Goal: Task Accomplishment & Management: Use online tool/utility

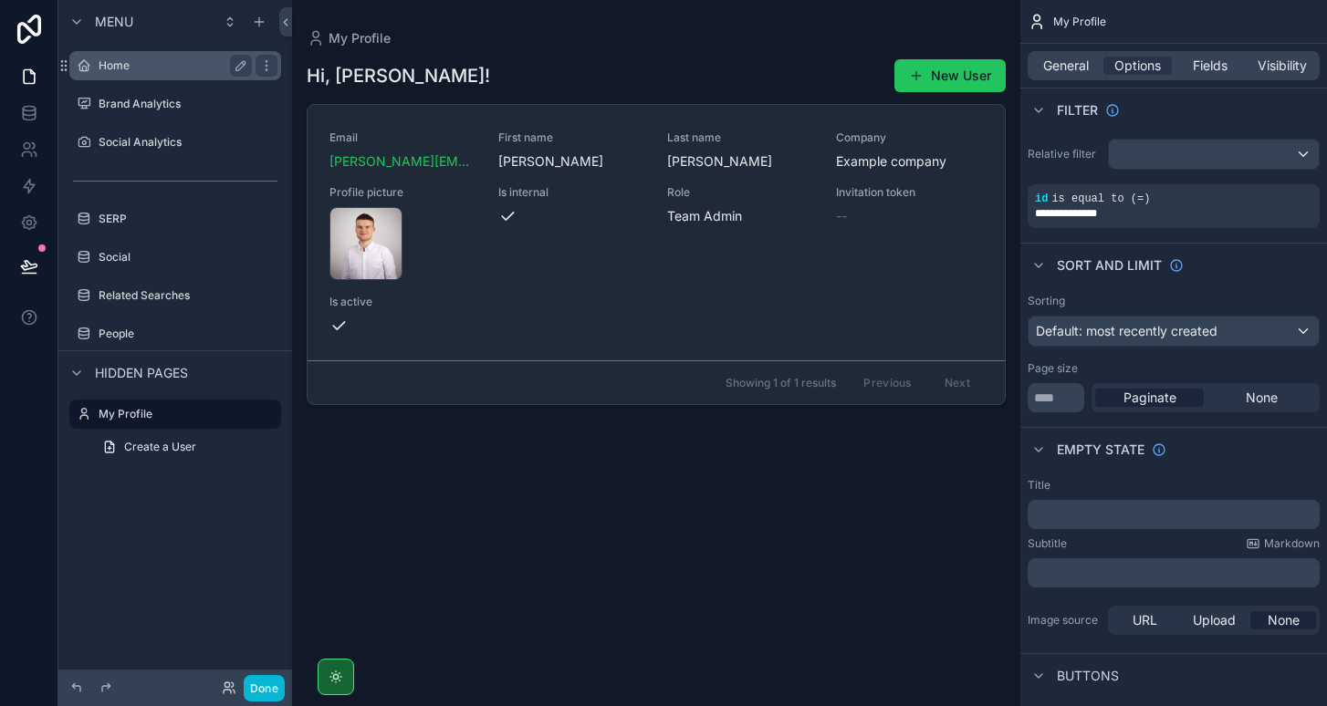
click at [142, 72] on label "Home" at bounding box center [172, 65] width 146 height 15
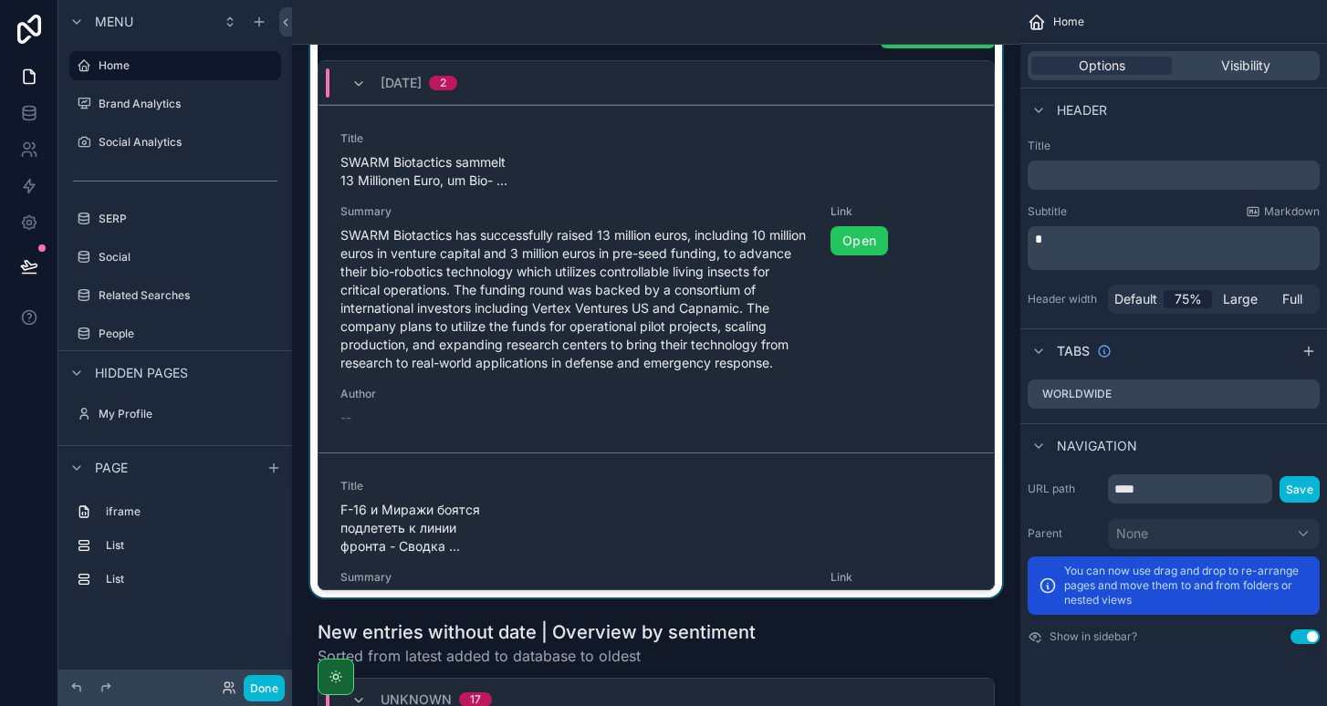
scroll to position [414, 0]
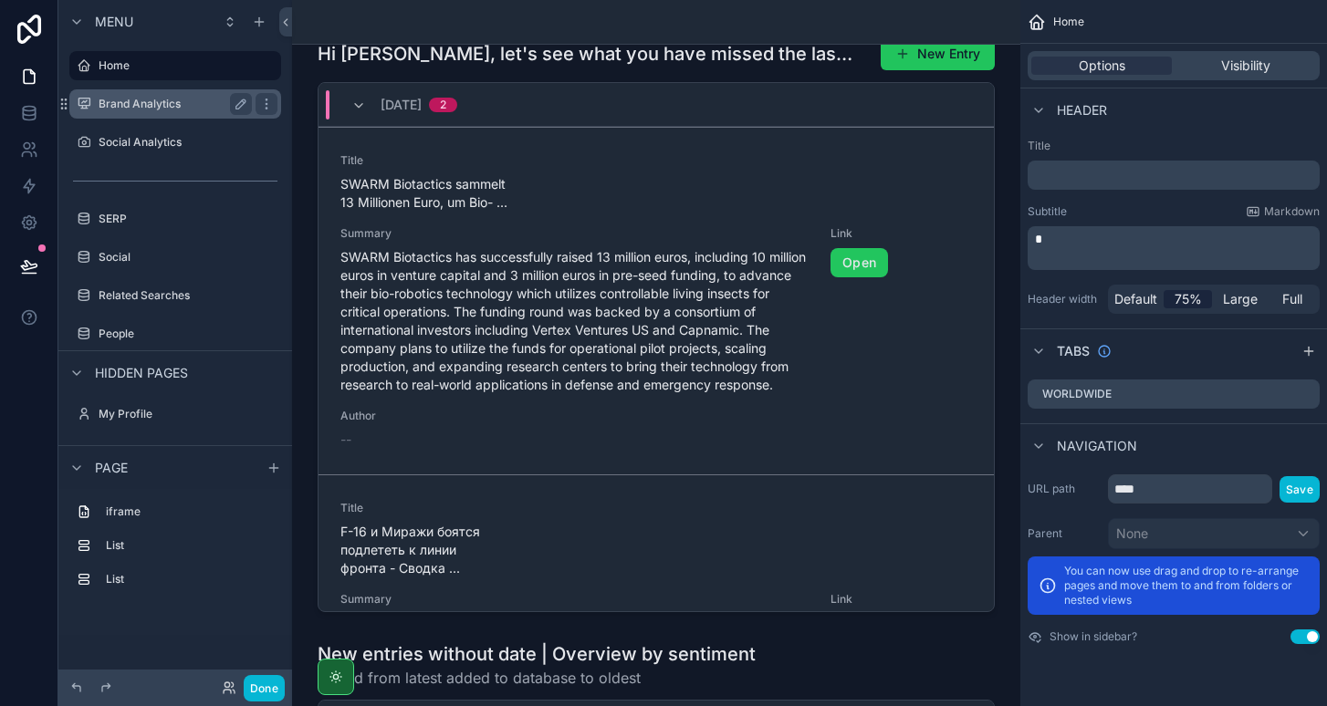
click at [158, 110] on label "Brand Analytics" at bounding box center [172, 104] width 146 height 15
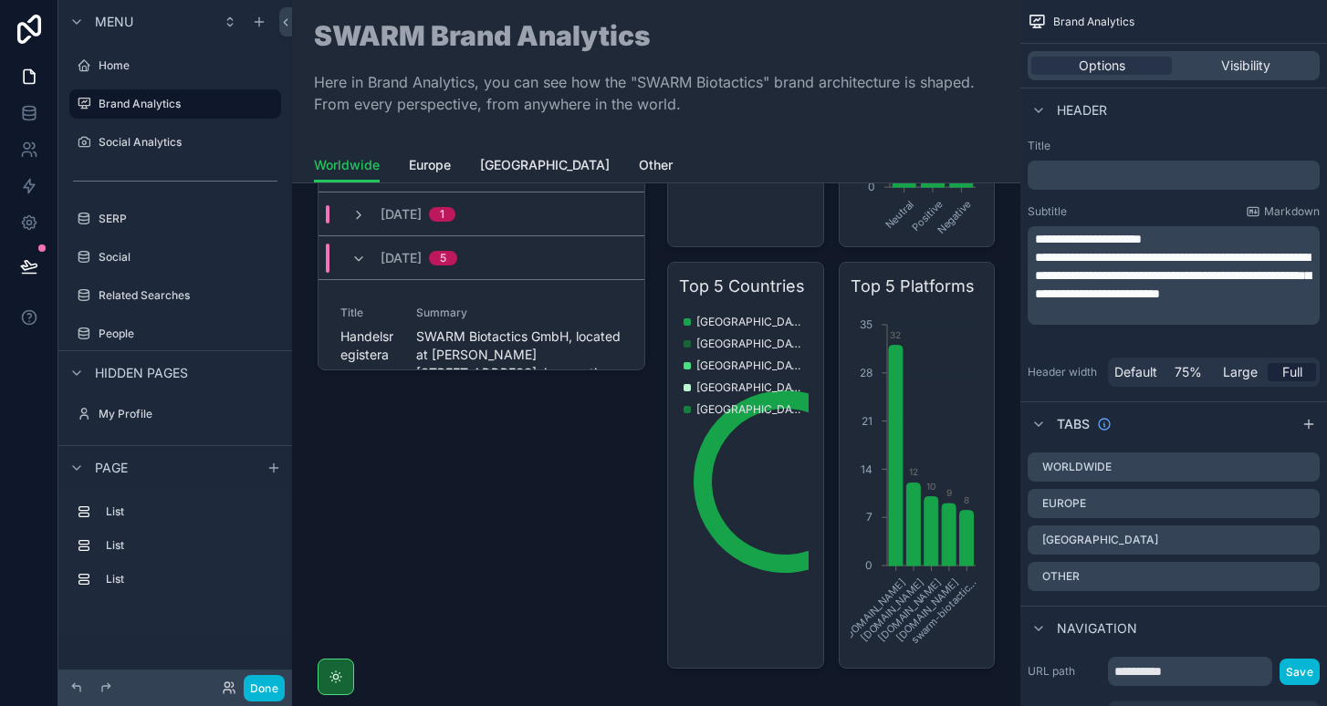
scroll to position [842, 0]
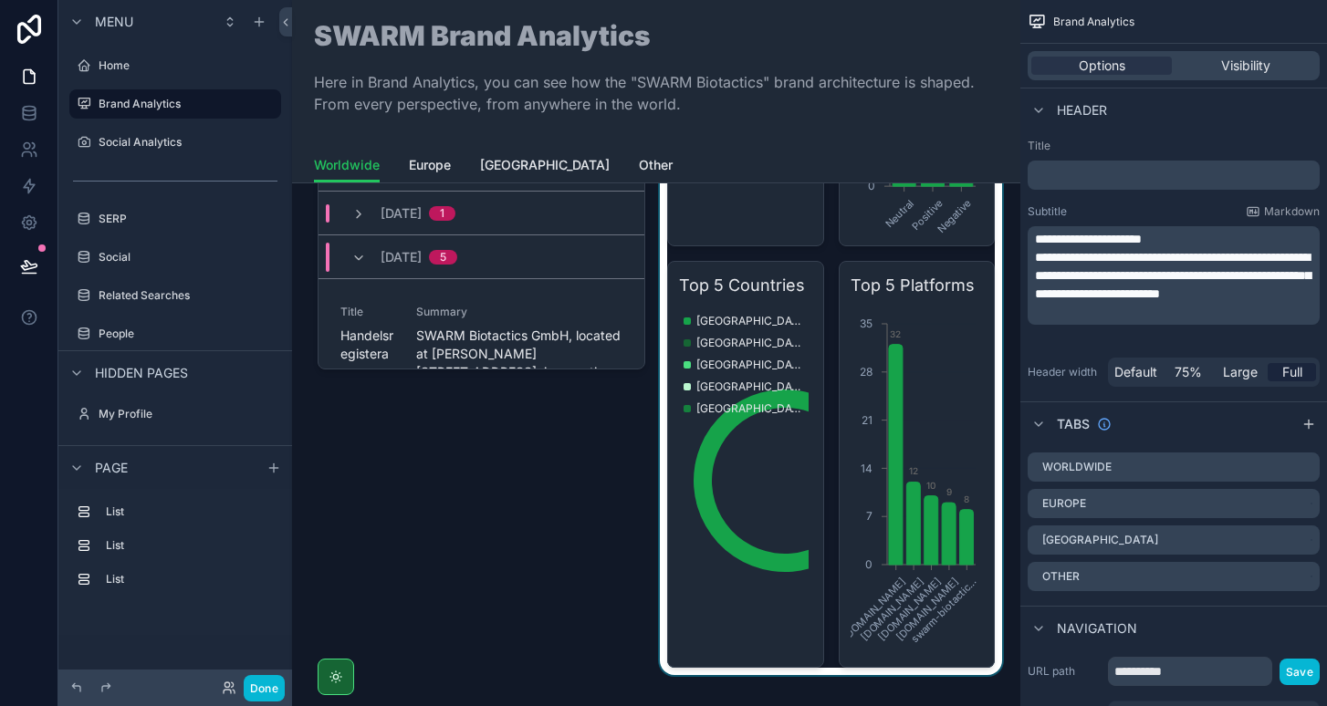
click at [728, 615] on div "scrollable content" at bounding box center [831, 236] width 350 height 880
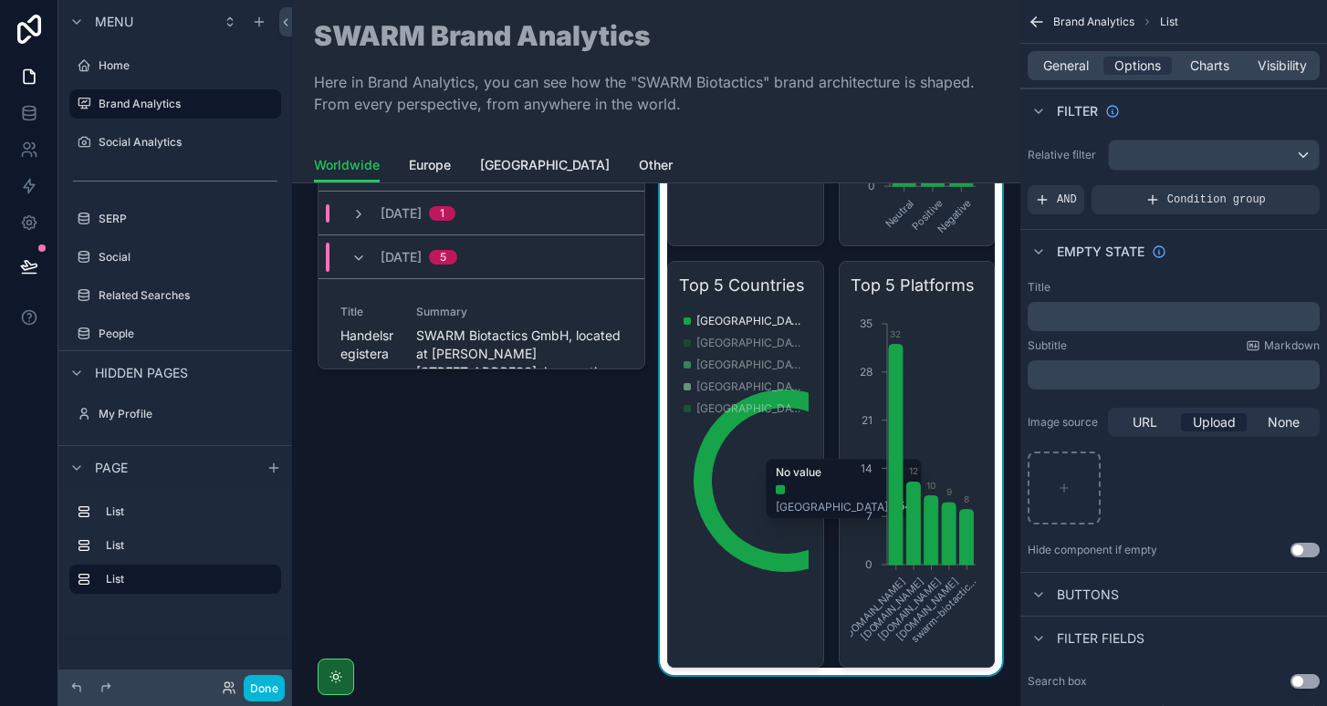
click at [758, 599] on div "[GEOGRAPHIC_DATA] [GEOGRAPHIC_DATA] [GEOGRAPHIC_DATA] [GEOGRAPHIC_DATA] [GEOGRA…" at bounding box center [745, 485] width 122 height 350
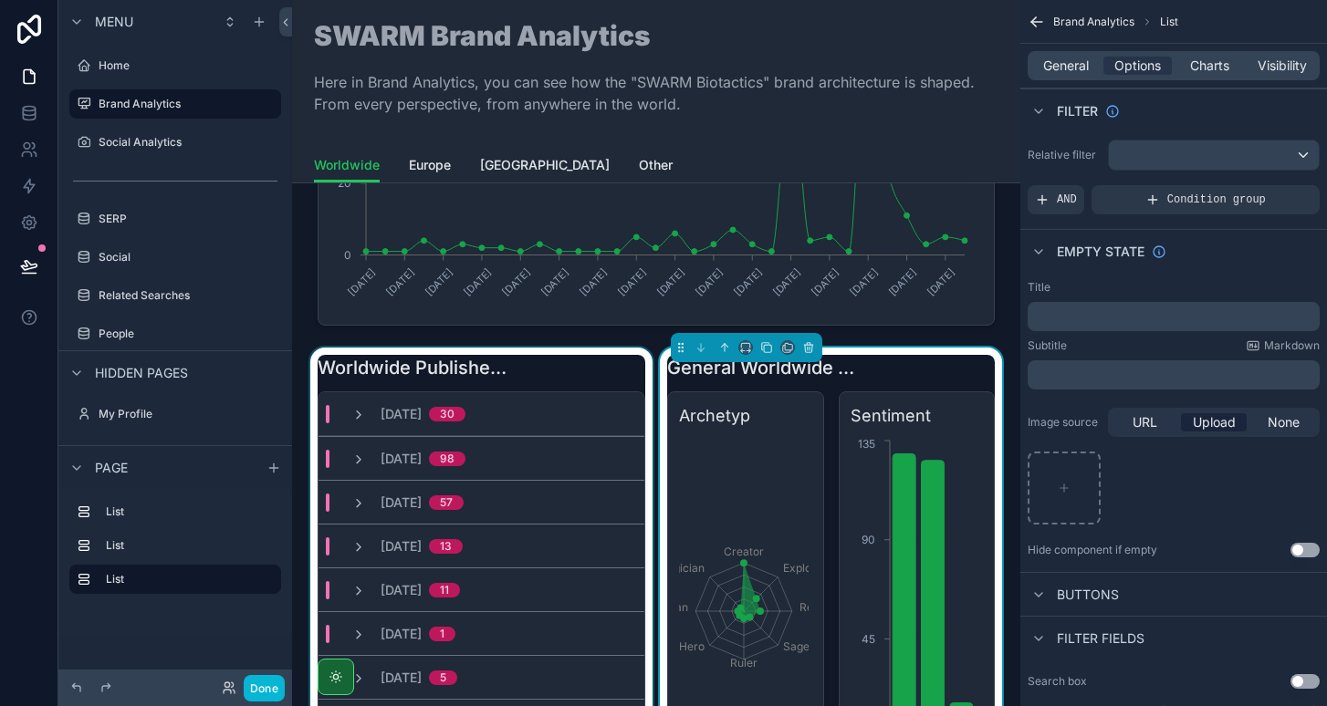
scroll to position [286, 0]
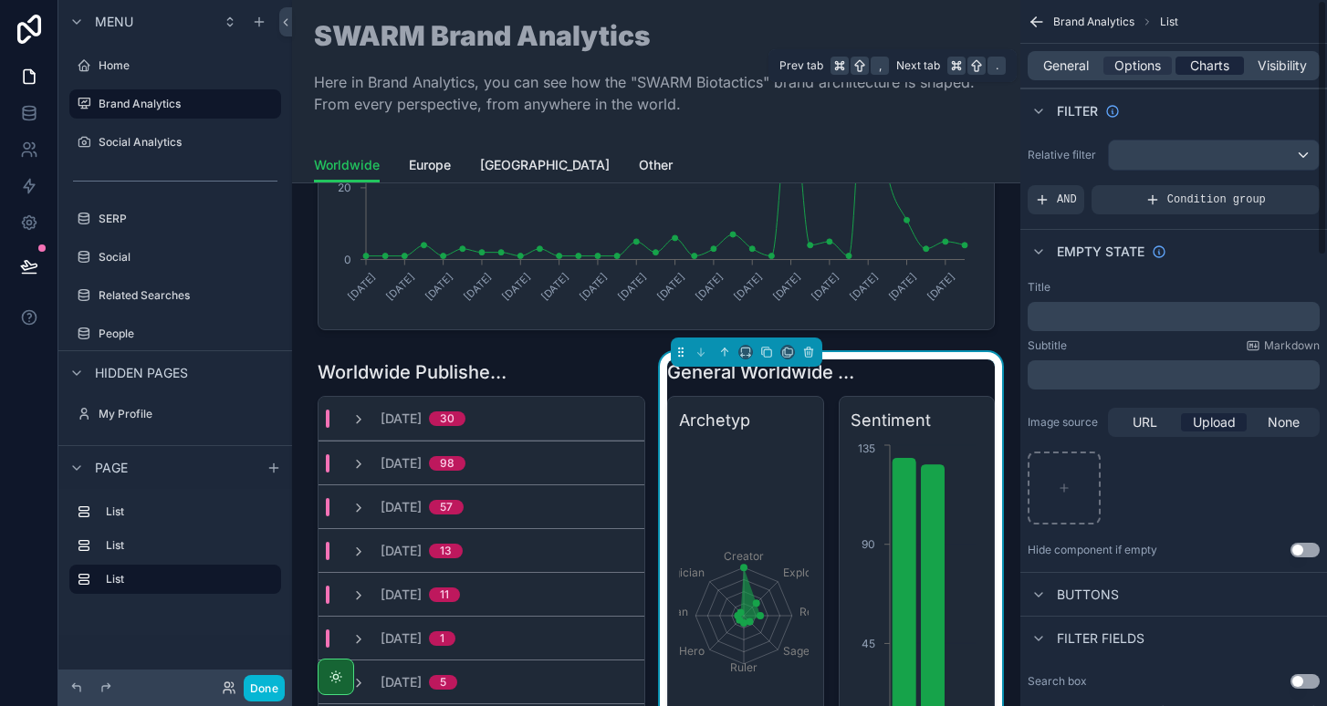
click at [1208, 65] on span "Charts" at bounding box center [1209, 66] width 39 height 18
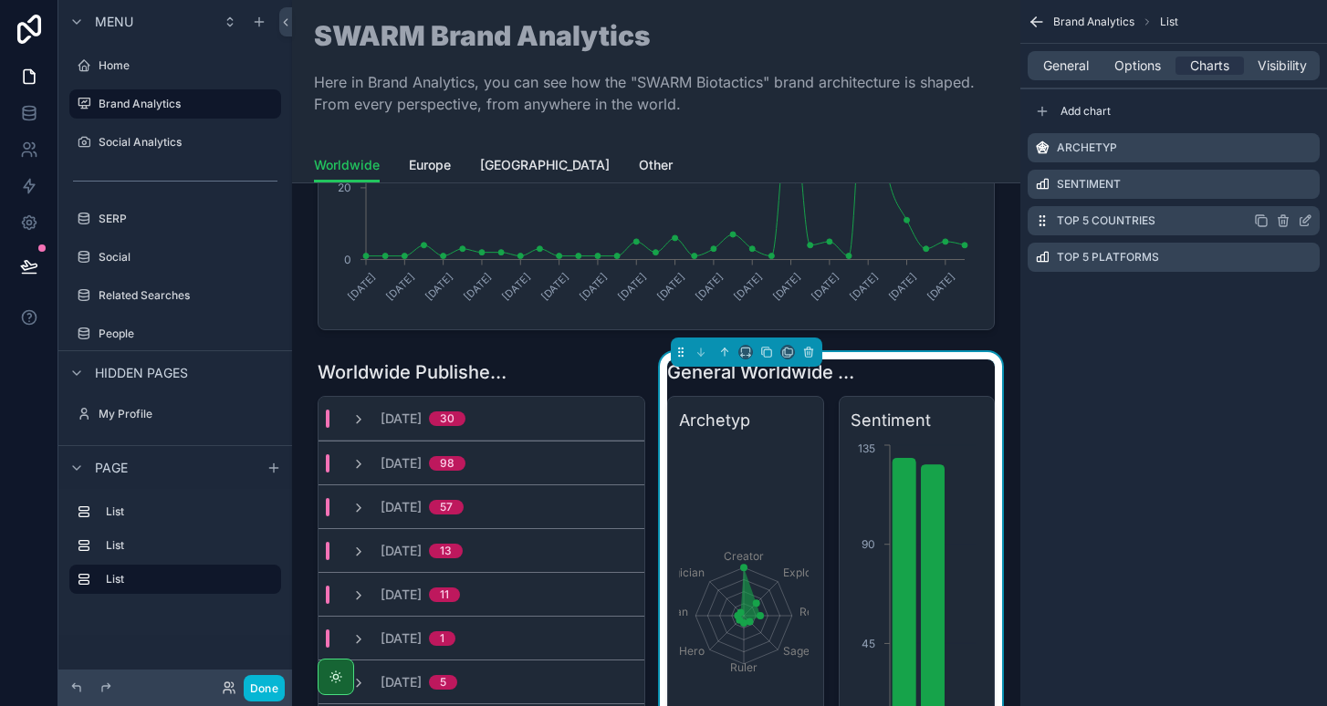
click at [1301, 219] on icon "scrollable content" at bounding box center [1305, 222] width 8 height 8
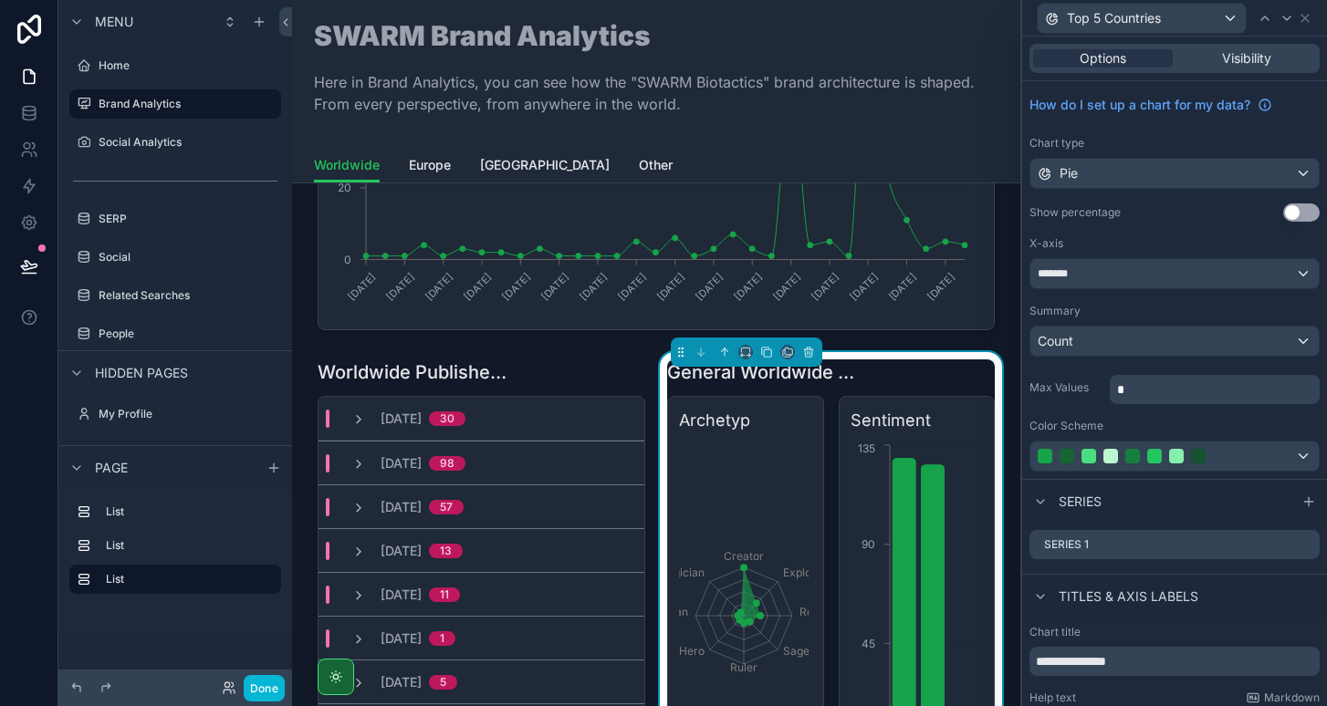
click at [1151, 175] on div "Pie" at bounding box center [1174, 173] width 288 height 29
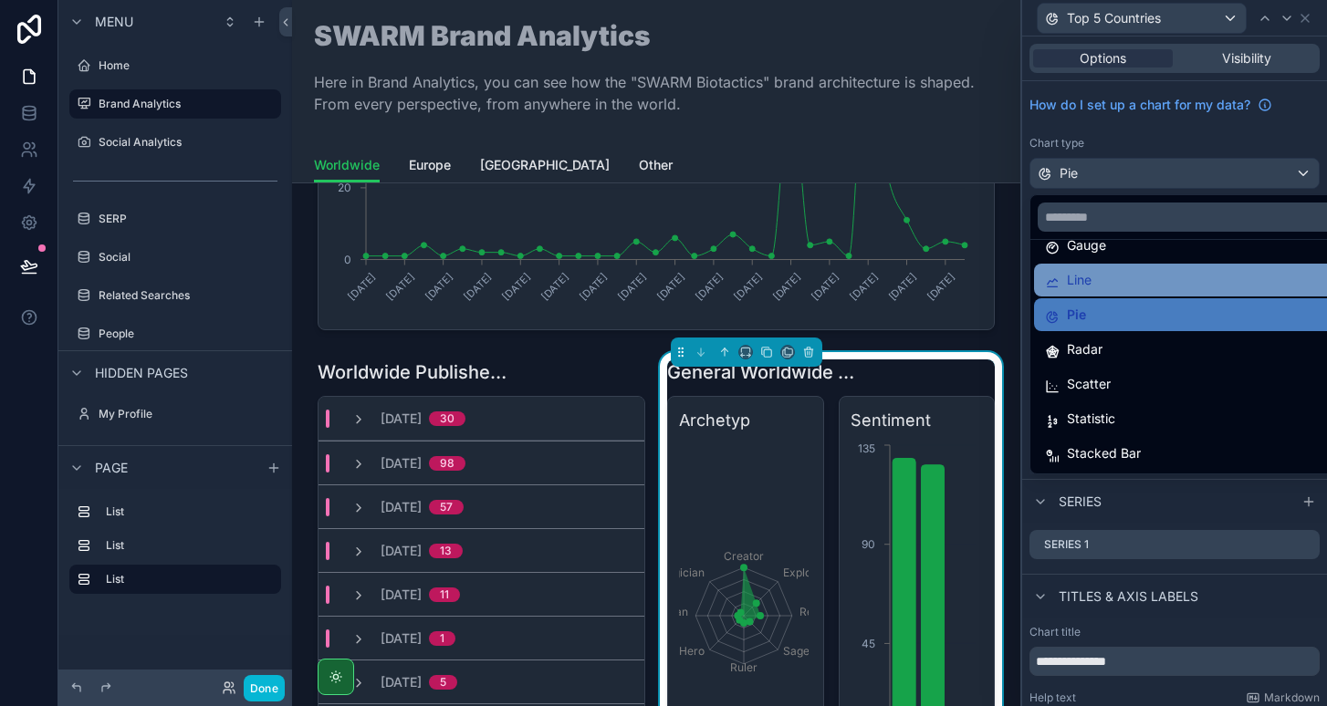
scroll to position [0, 0]
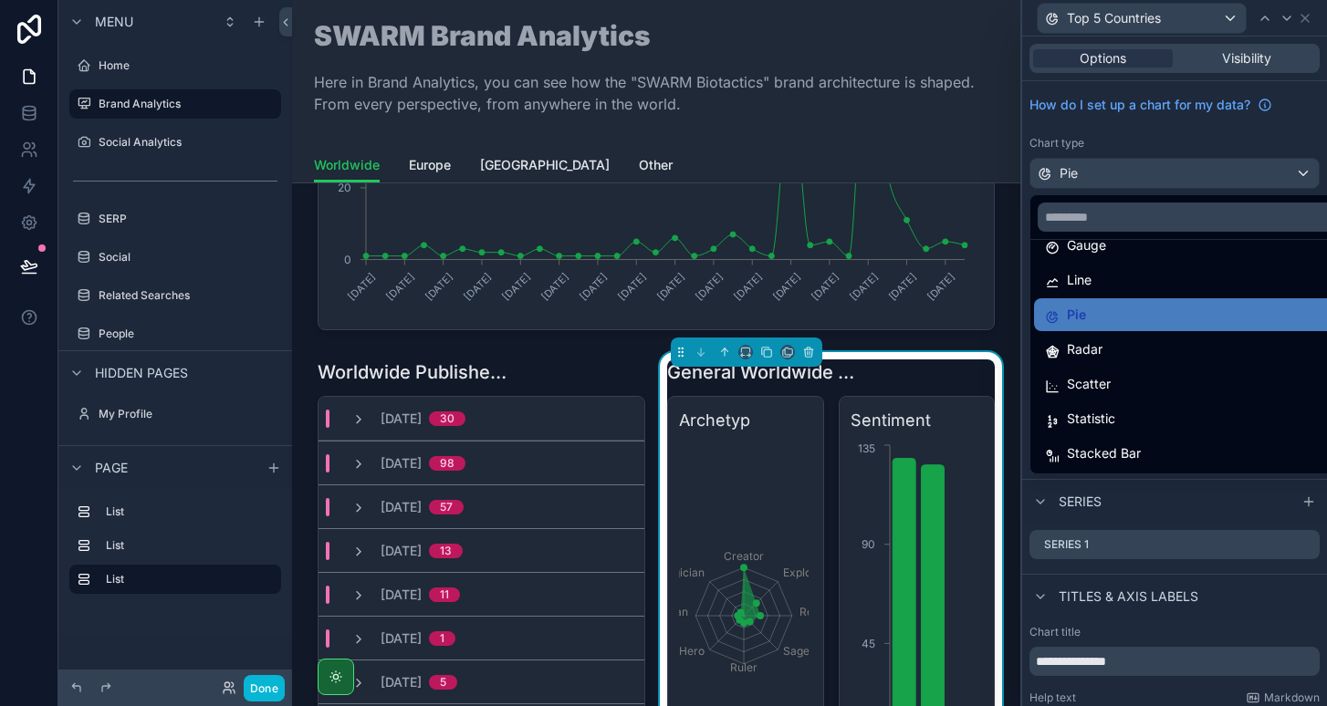
click at [1153, 136] on div at bounding box center [1174, 353] width 305 height 706
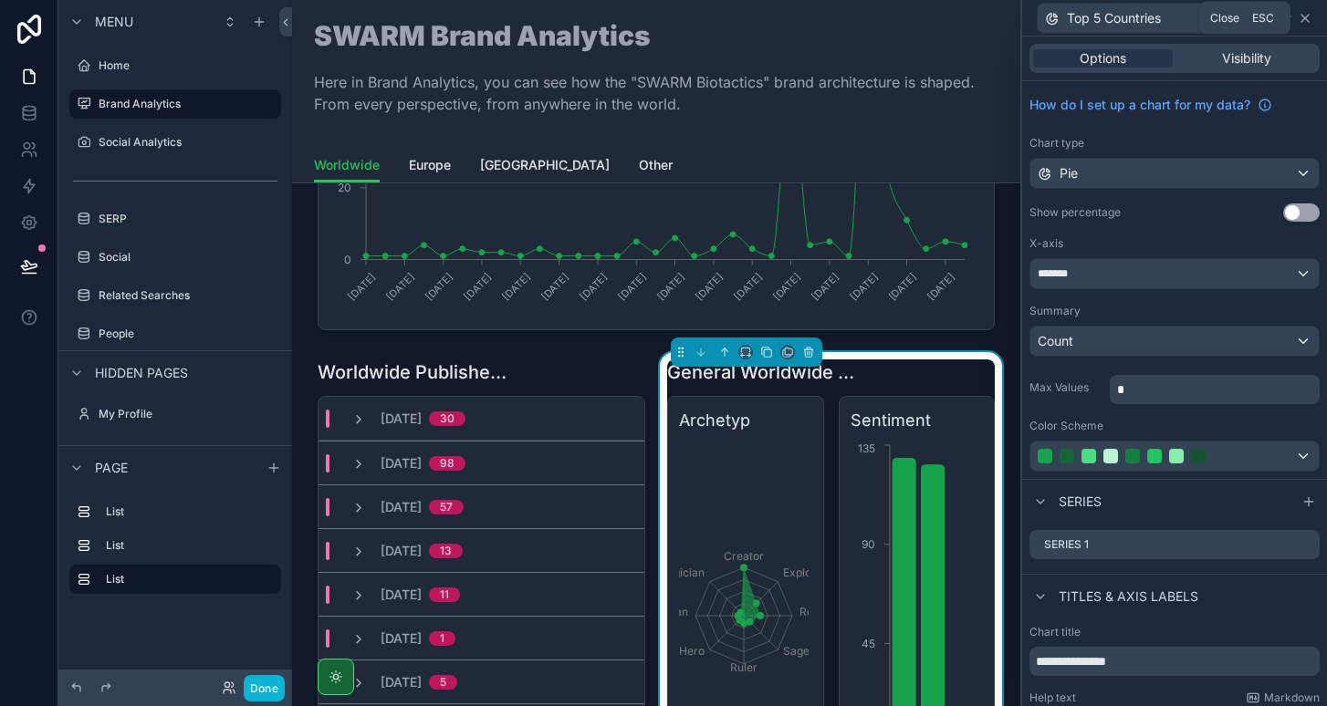
click at [1303, 18] on icon at bounding box center [1305, 18] width 15 height 15
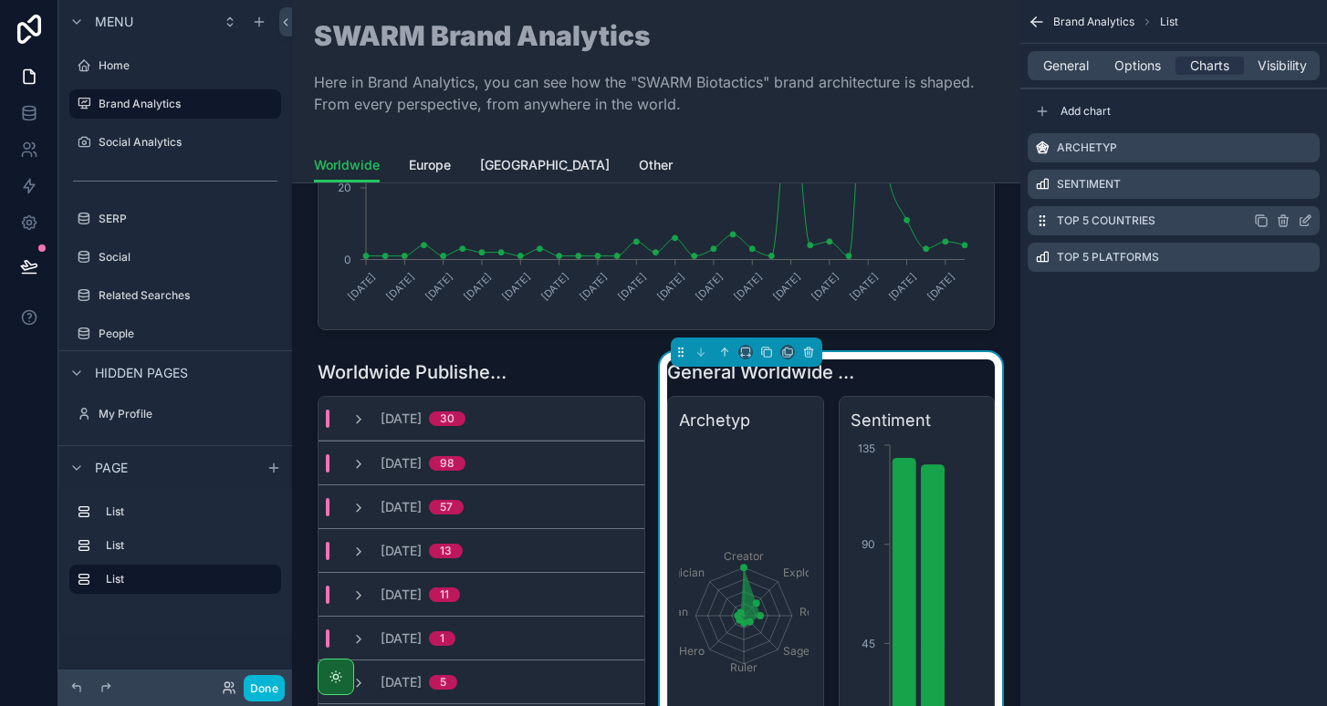
click at [1301, 224] on icon "scrollable content" at bounding box center [1305, 222] width 8 height 8
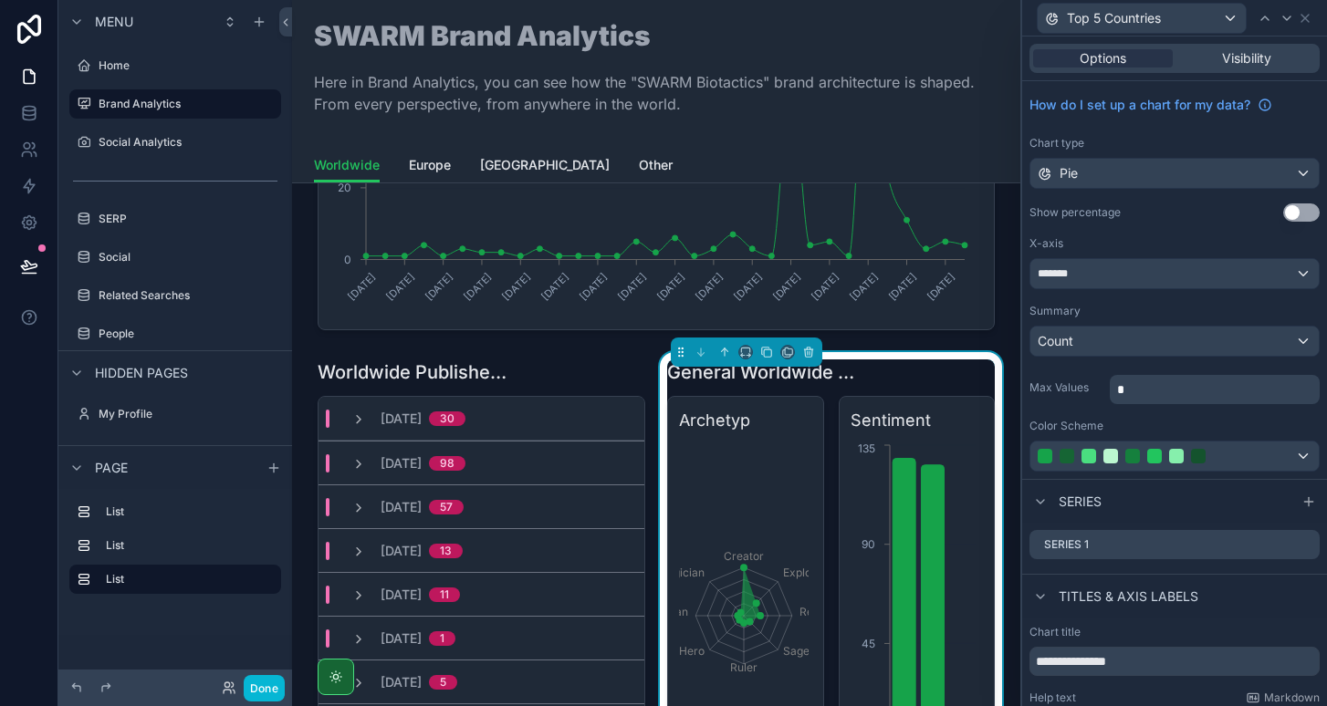
click at [1119, 178] on div "Pie" at bounding box center [1174, 173] width 288 height 29
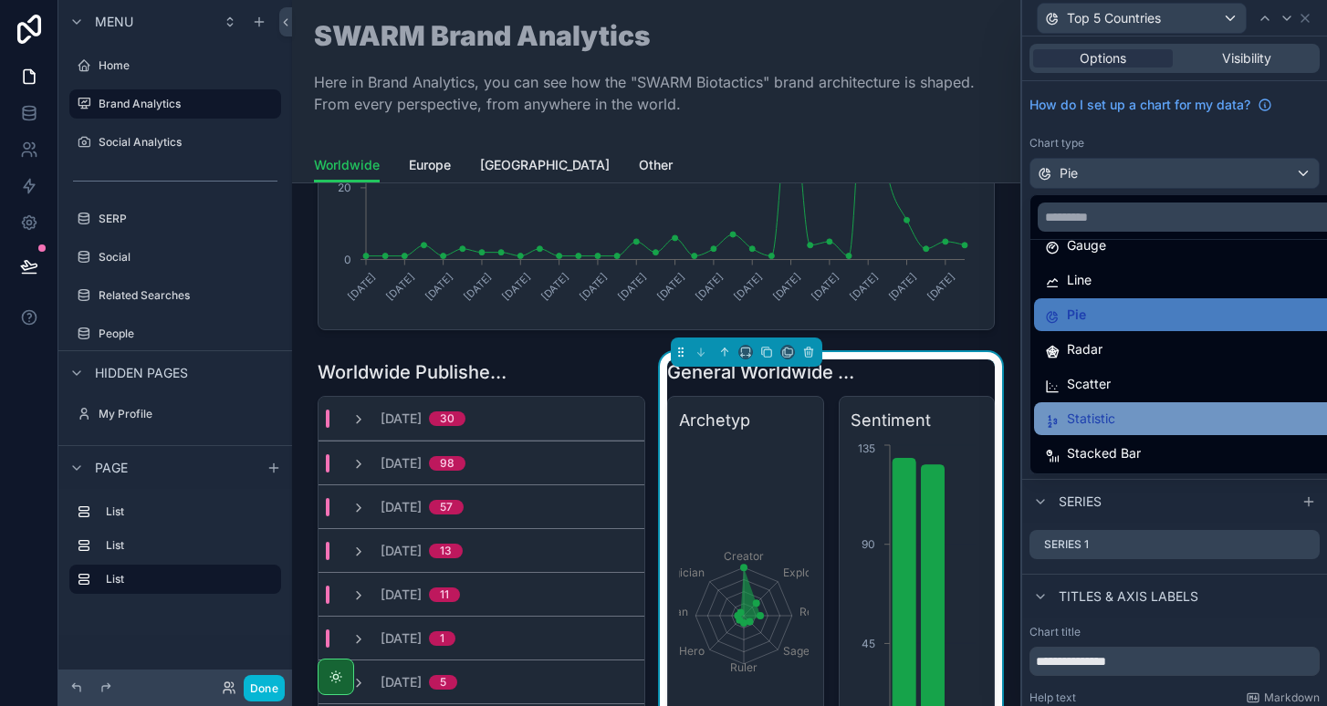
click at [1112, 415] on span "Statistic" at bounding box center [1091, 419] width 48 height 22
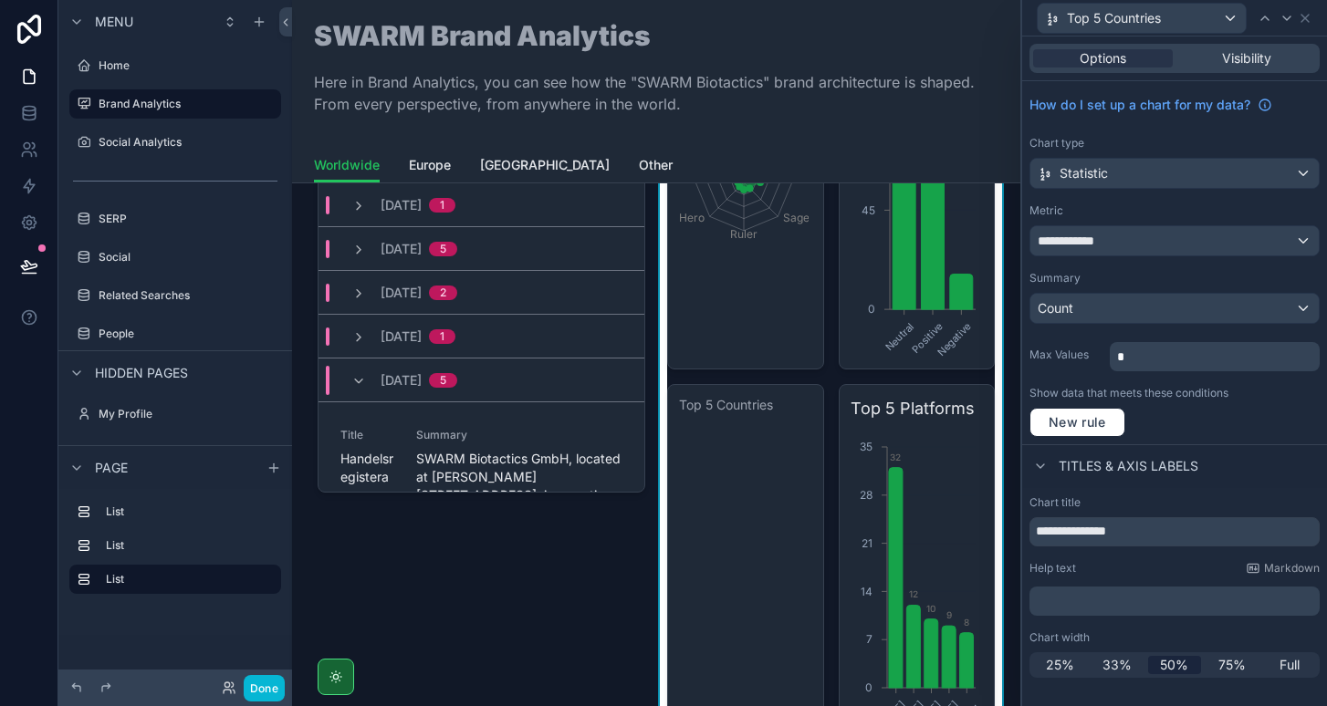
scroll to position [701, 0]
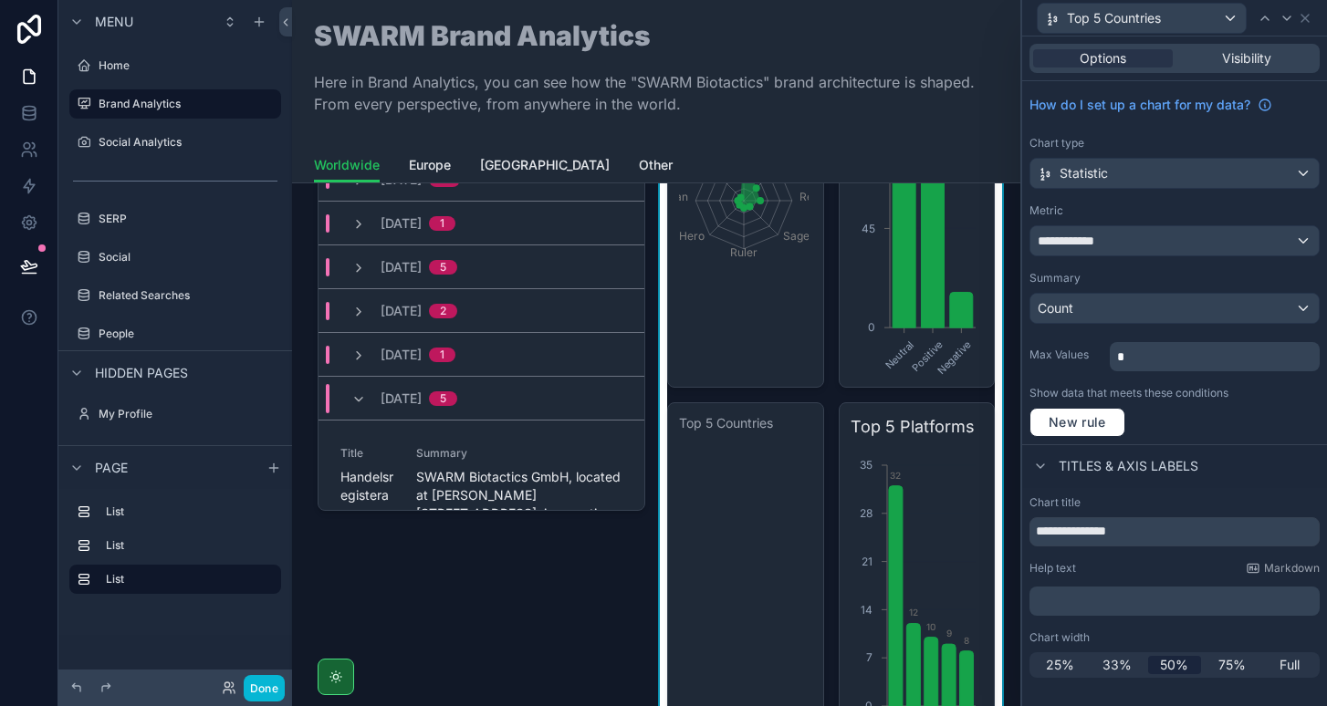
click at [1111, 180] on div "Statistic" at bounding box center [1174, 173] width 288 height 29
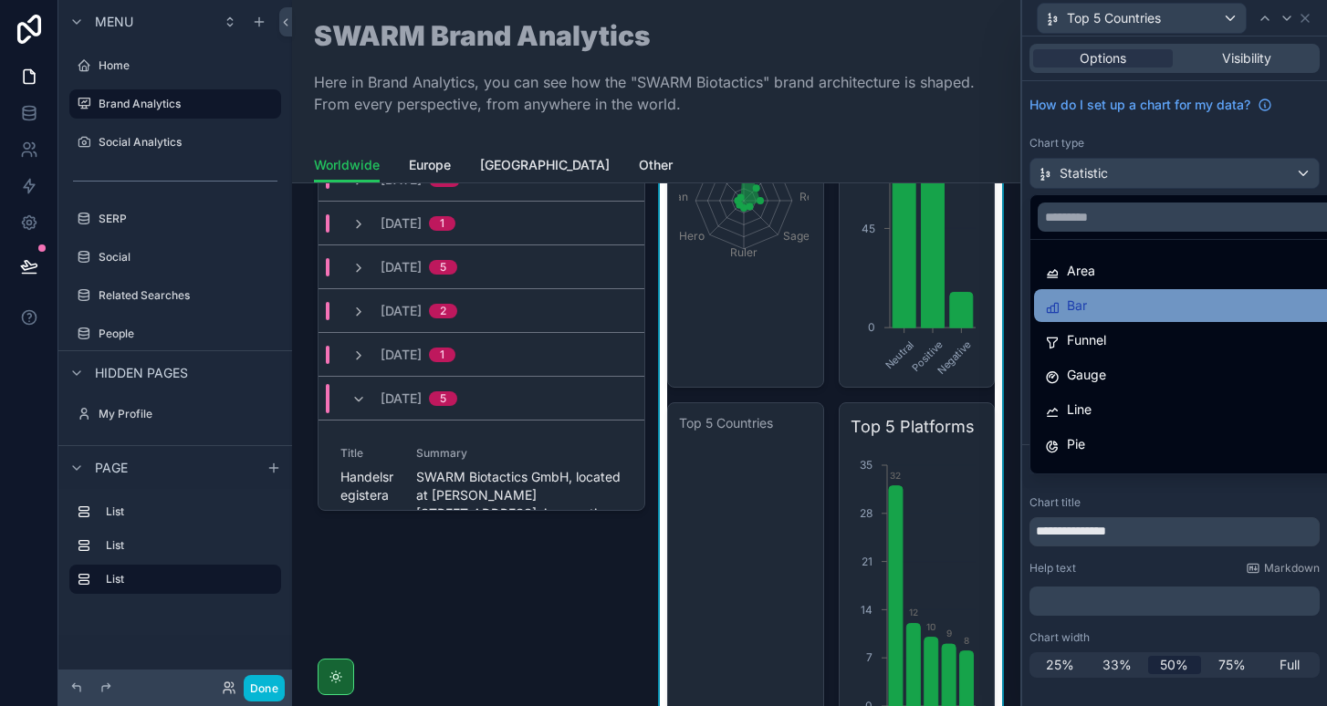
click at [1109, 315] on div "Bar" at bounding box center [1195, 306] width 301 height 22
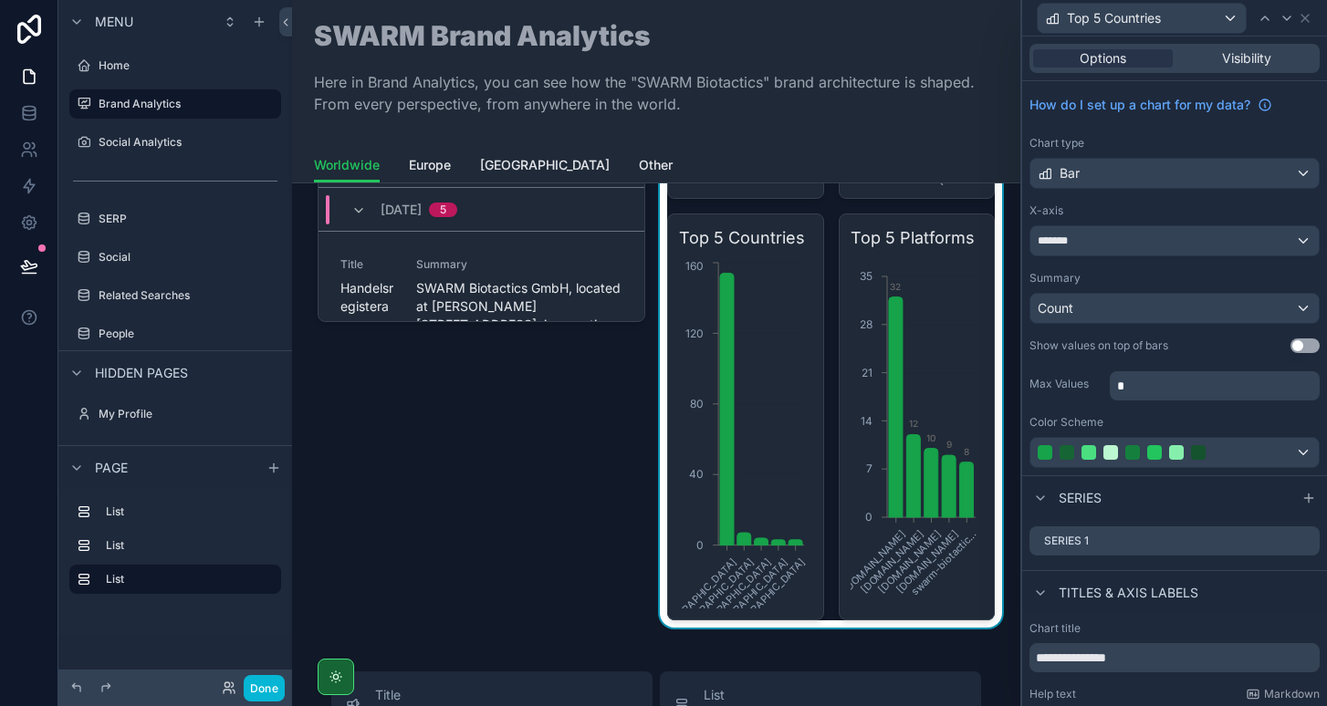
scroll to position [889, 0]
click at [1139, 169] on div "Bar" at bounding box center [1174, 173] width 288 height 29
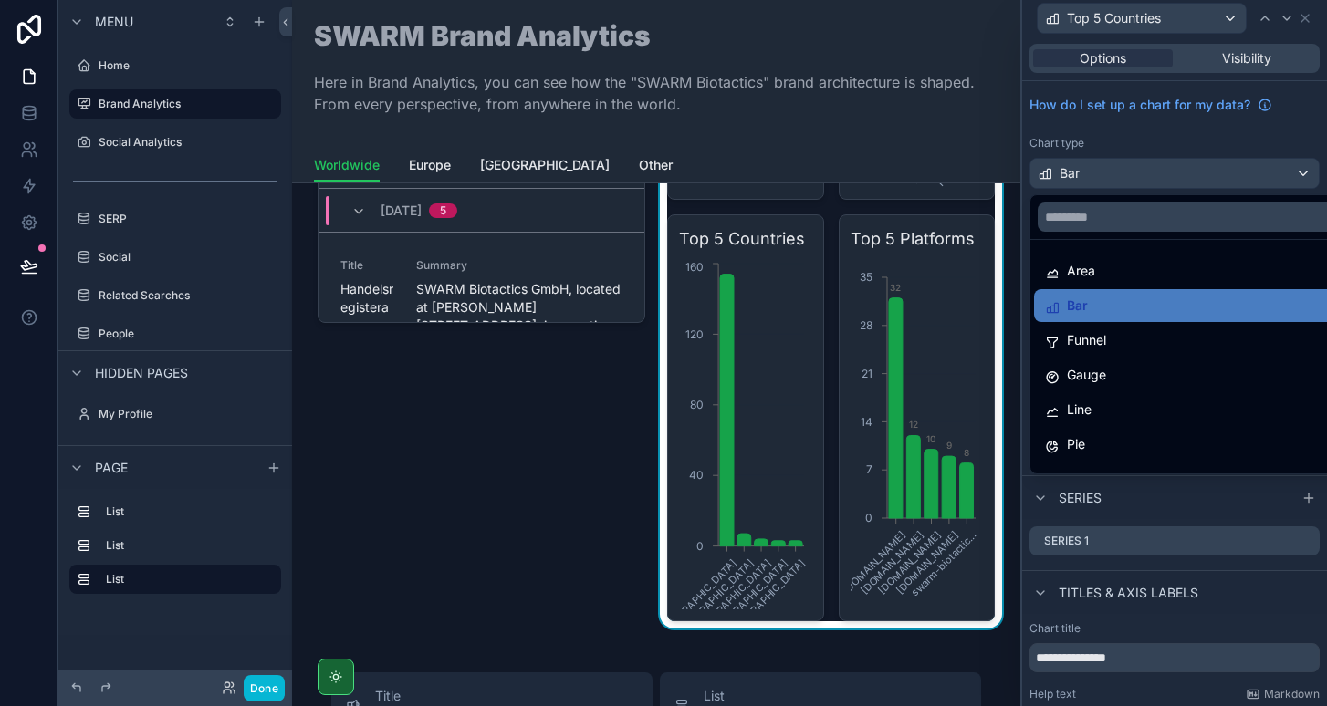
scroll to position [0, 0]
click at [1135, 135] on div at bounding box center [1174, 353] width 305 height 706
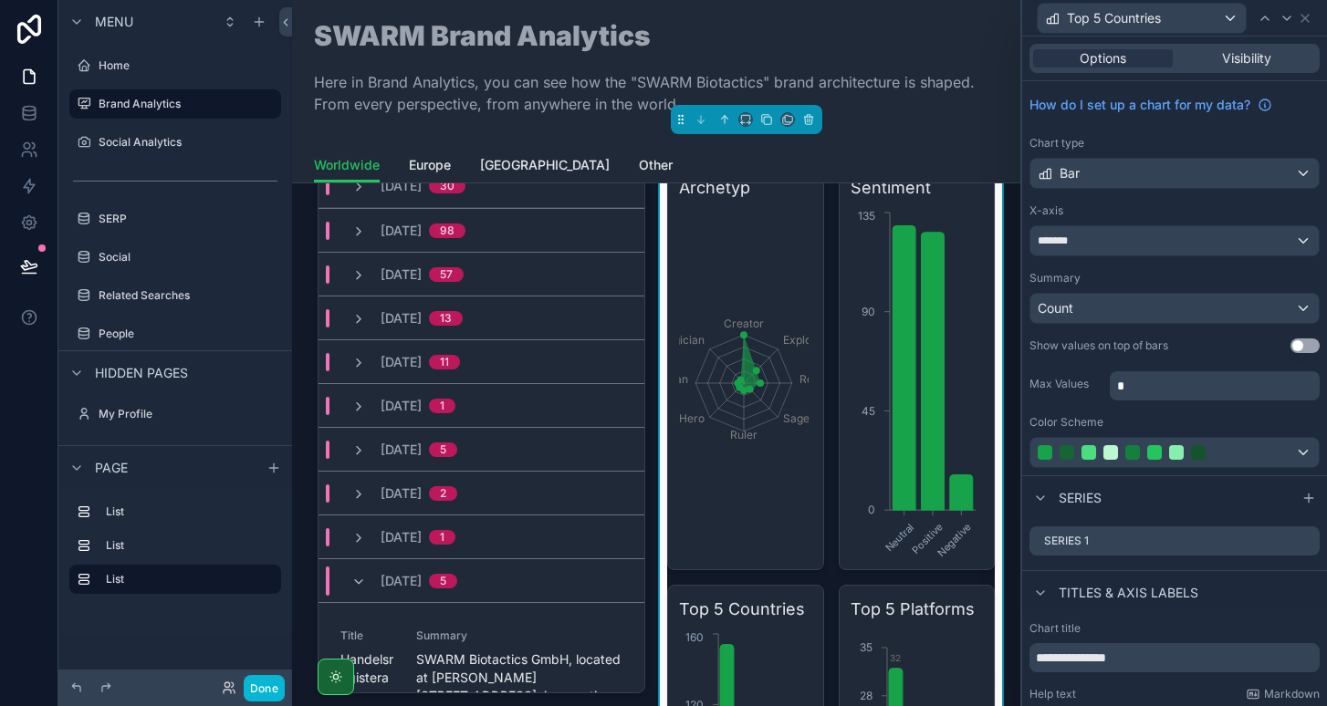
scroll to position [476, 0]
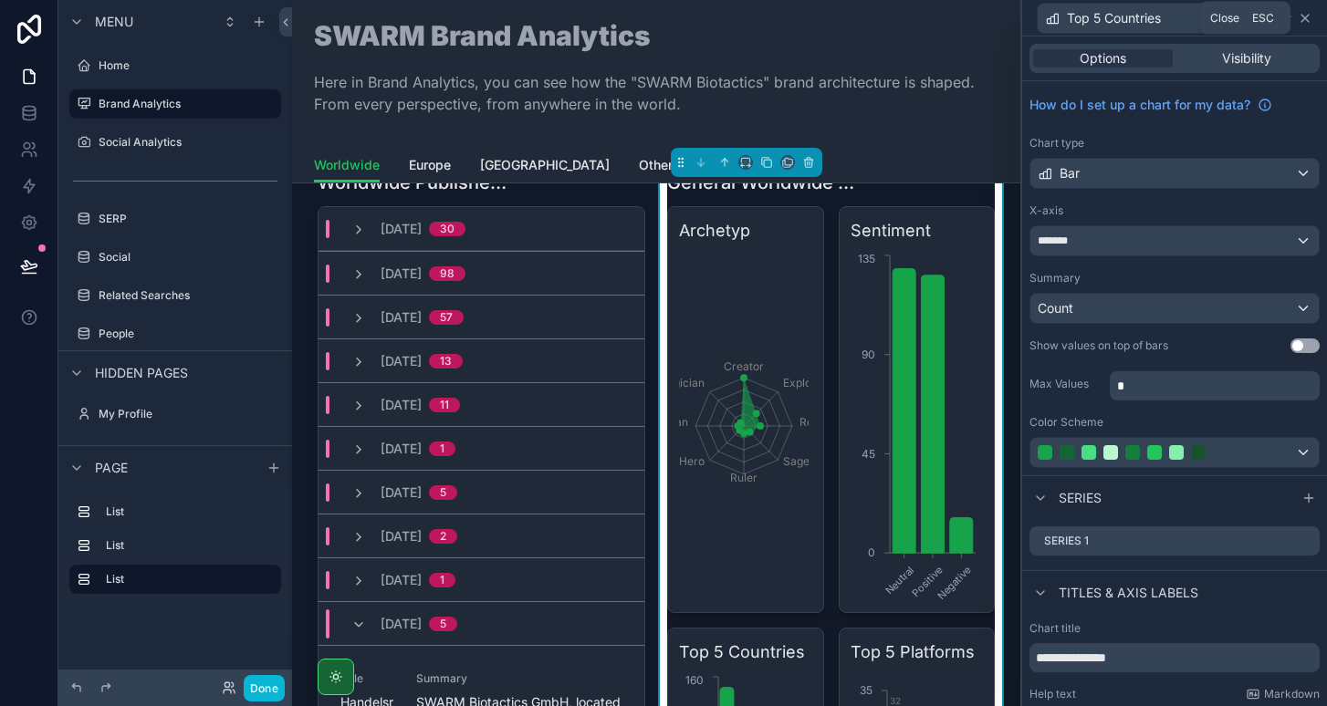
click at [1305, 21] on icon at bounding box center [1305, 18] width 15 height 15
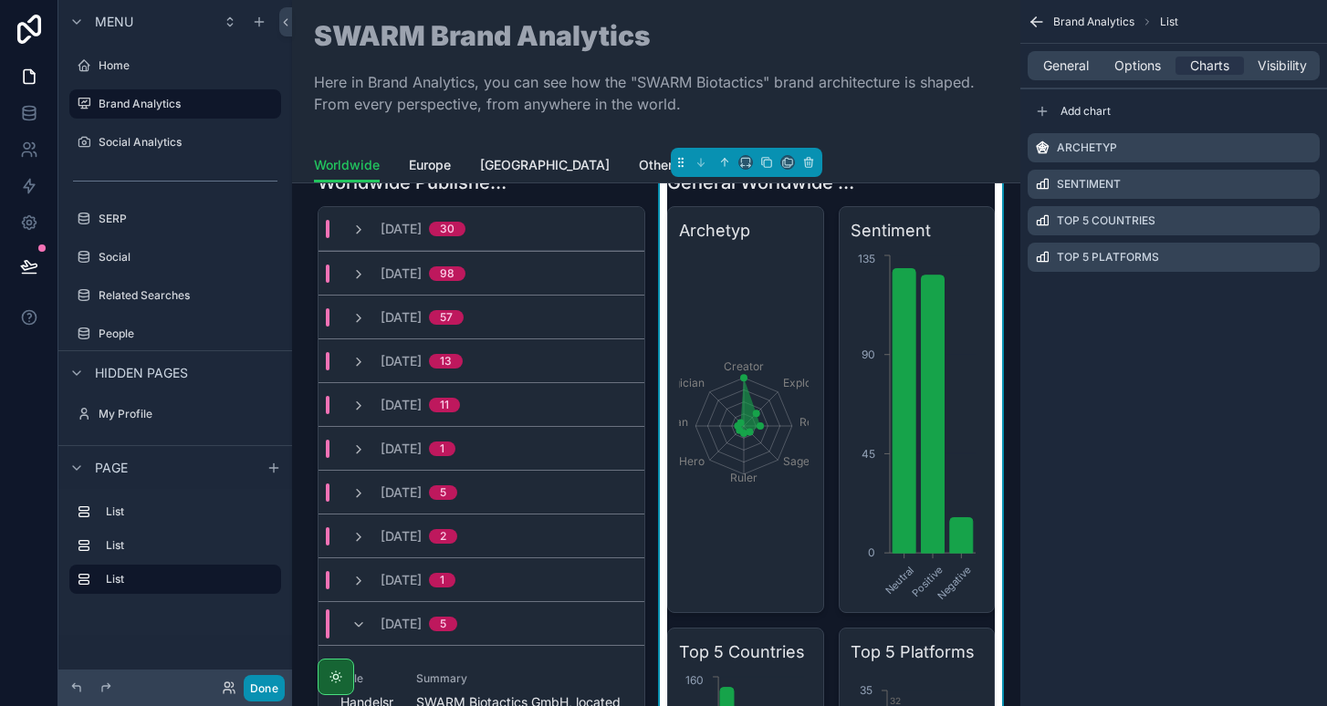
click at [259, 689] on button "Done" at bounding box center [264, 688] width 41 height 26
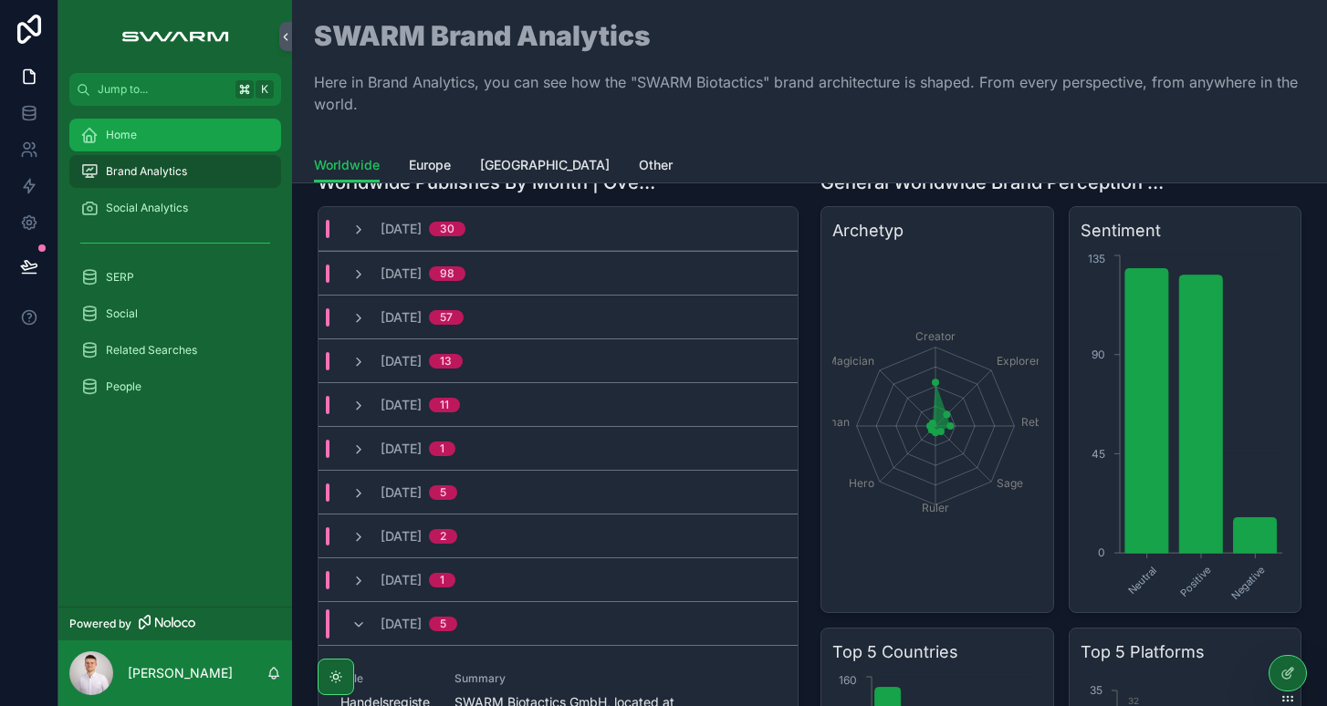
click at [139, 127] on div "Home" at bounding box center [175, 134] width 190 height 29
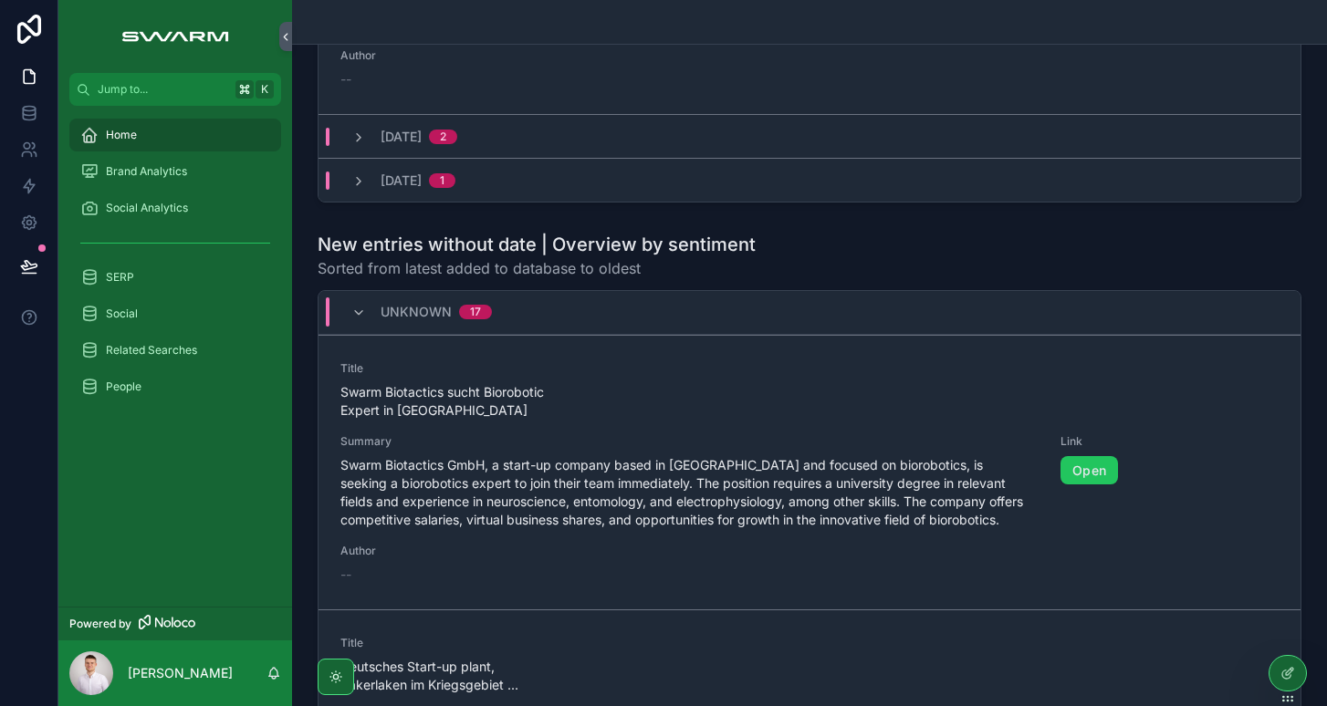
scroll to position [834, 0]
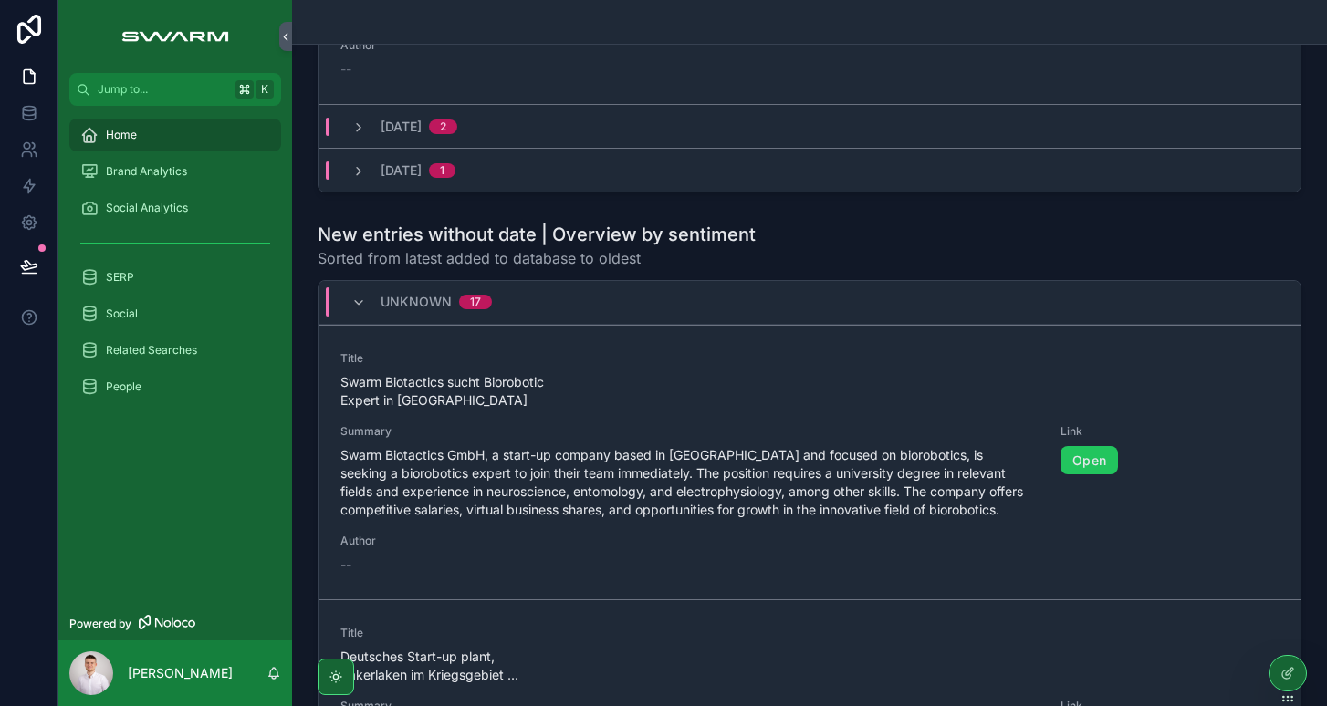
click at [352, 293] on div "unknown 17" at bounding box center [421, 302] width 141 height 29
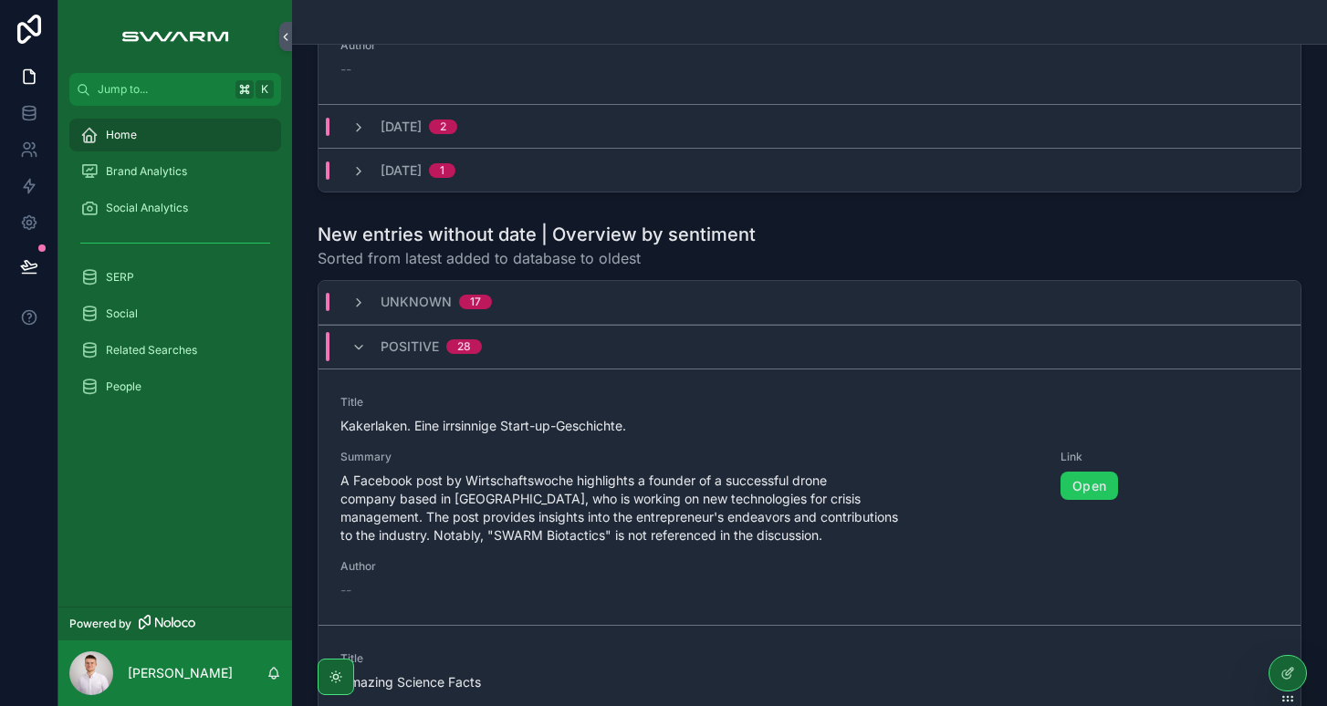
click at [350, 352] on div "Positive 28" at bounding box center [417, 346] width 174 height 29
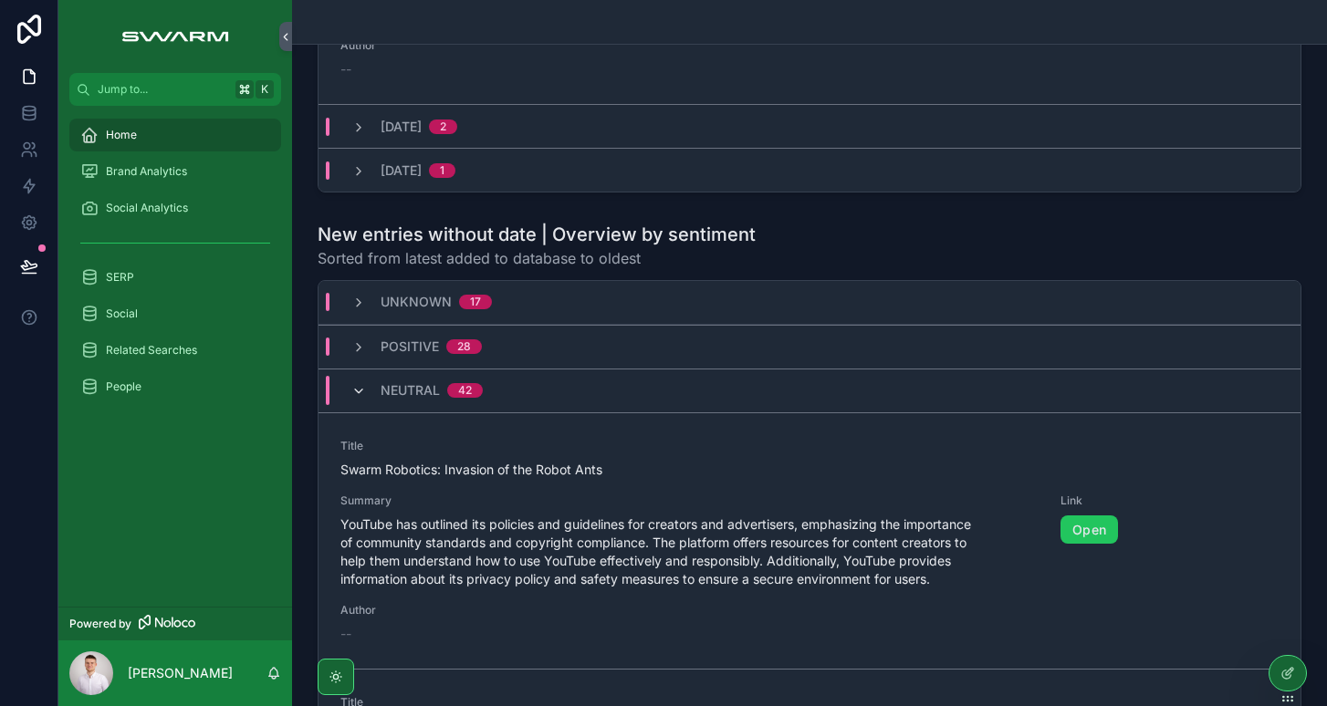
click at [360, 396] on icon "scrollable content" at bounding box center [358, 391] width 15 height 15
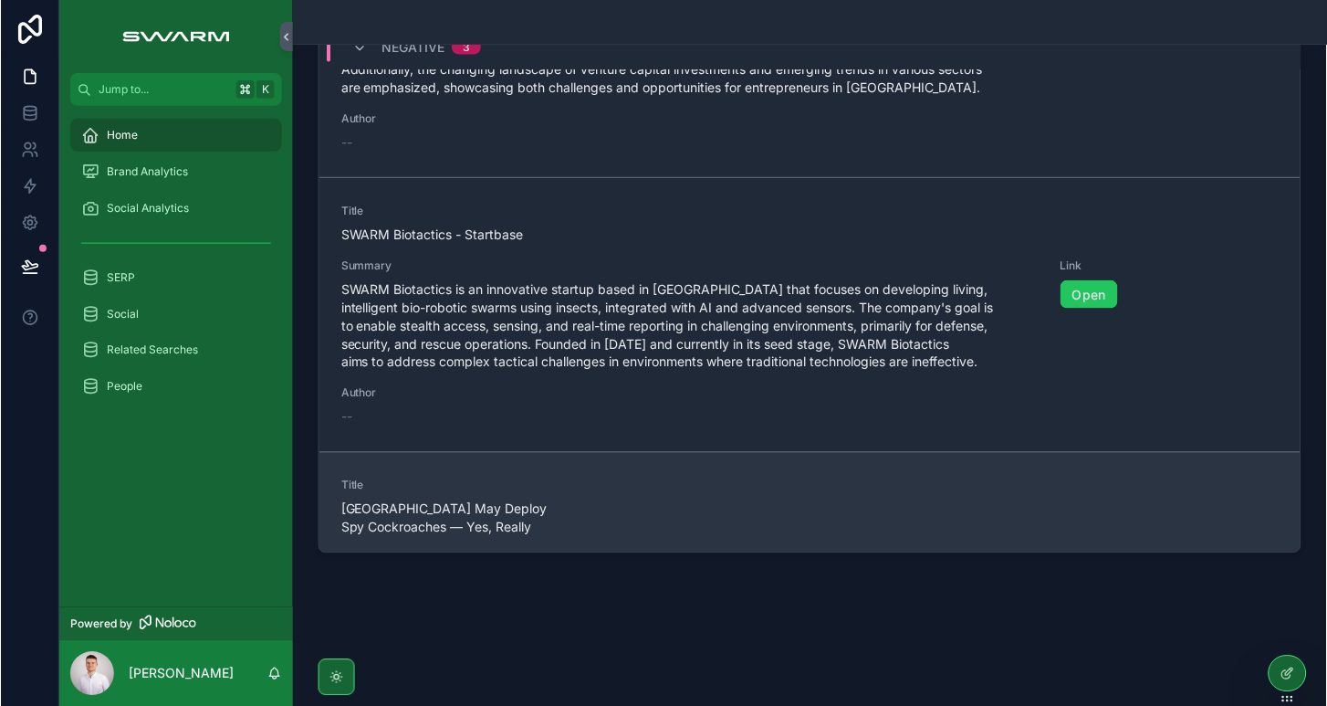
scroll to position [297, 0]
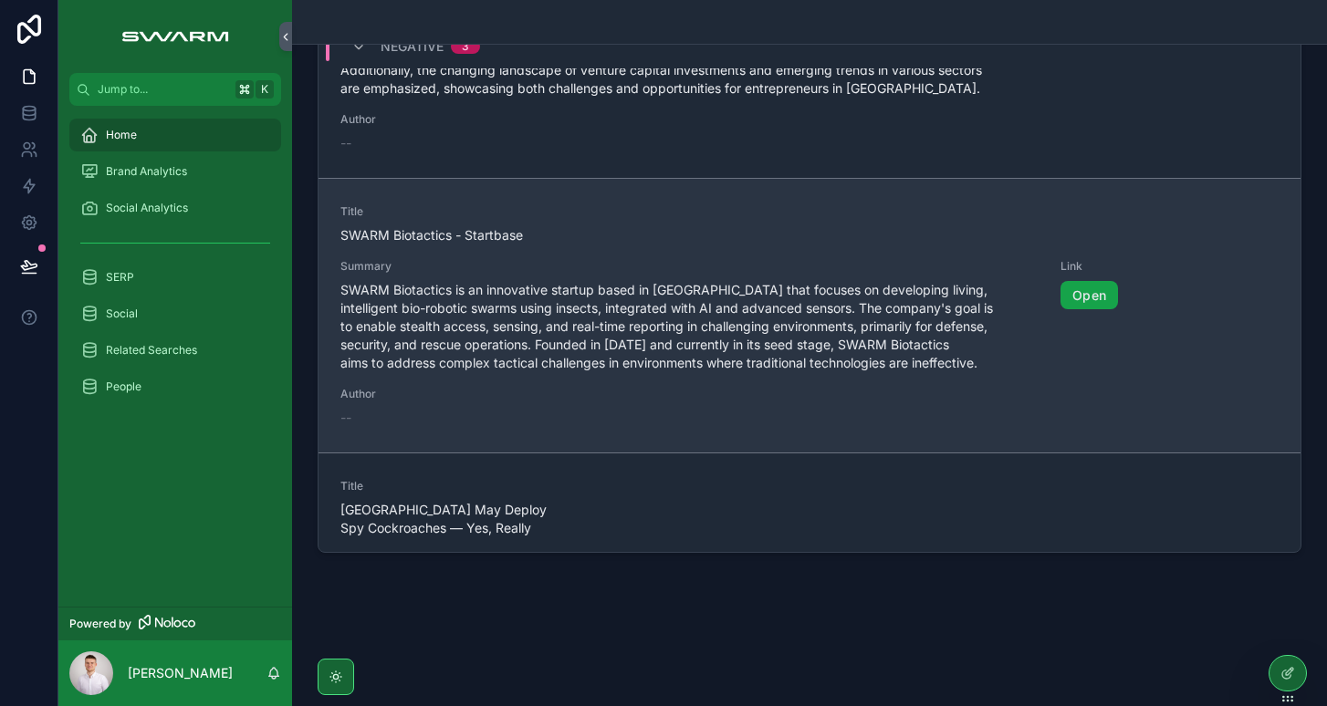
click at [1061, 300] on link "Open" at bounding box center [1090, 295] width 58 height 29
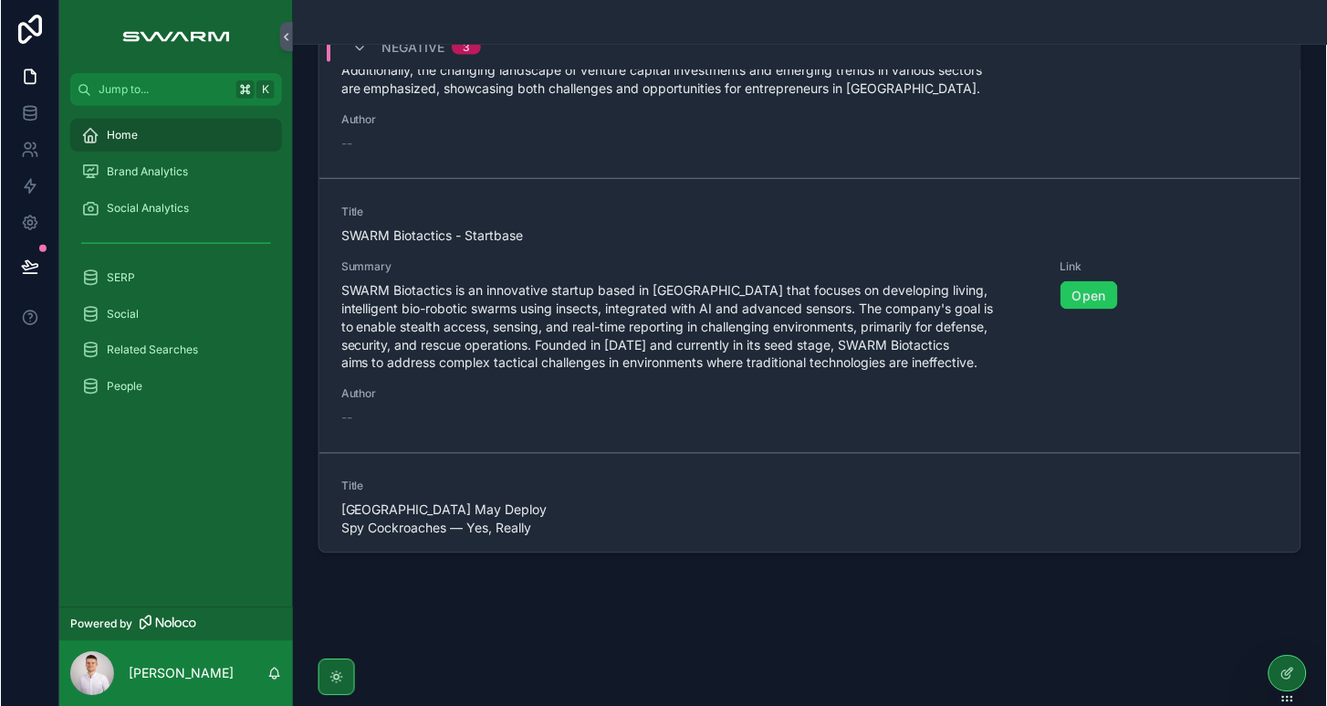
scroll to position [1090, 0]
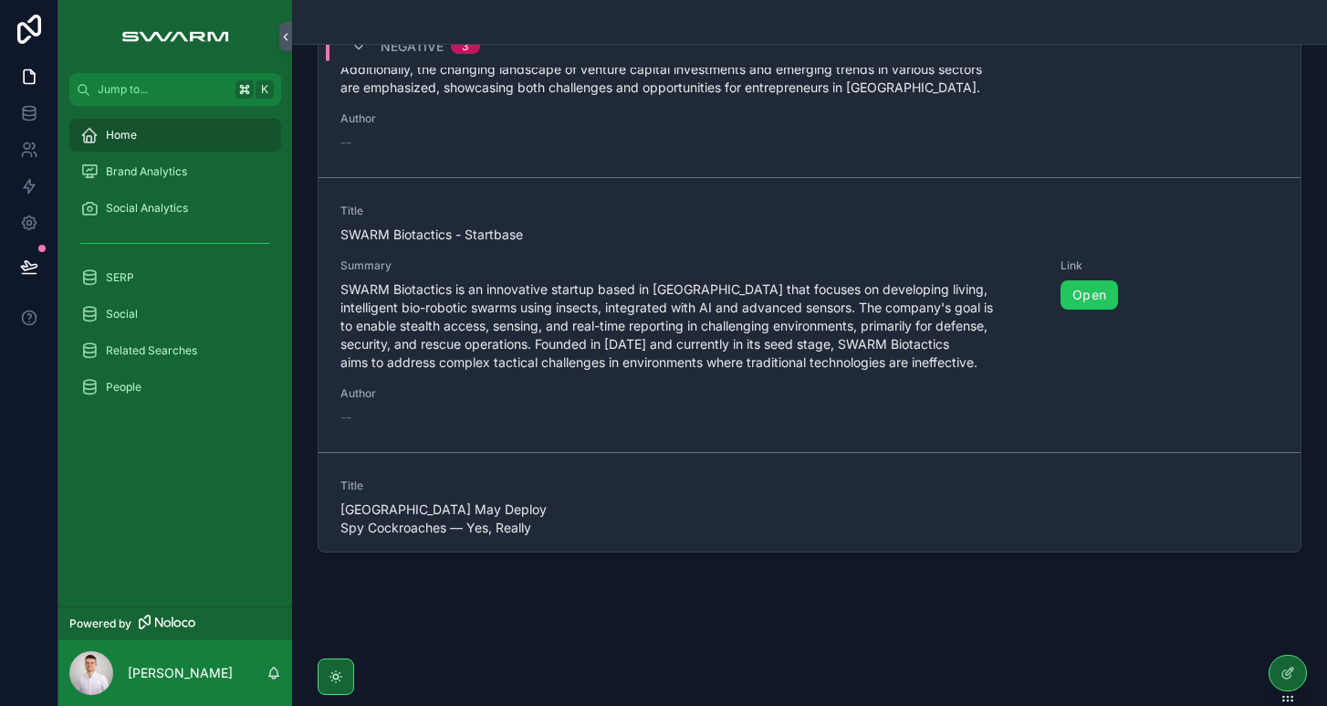
click at [173, 133] on div "Home" at bounding box center [175, 134] width 190 height 29
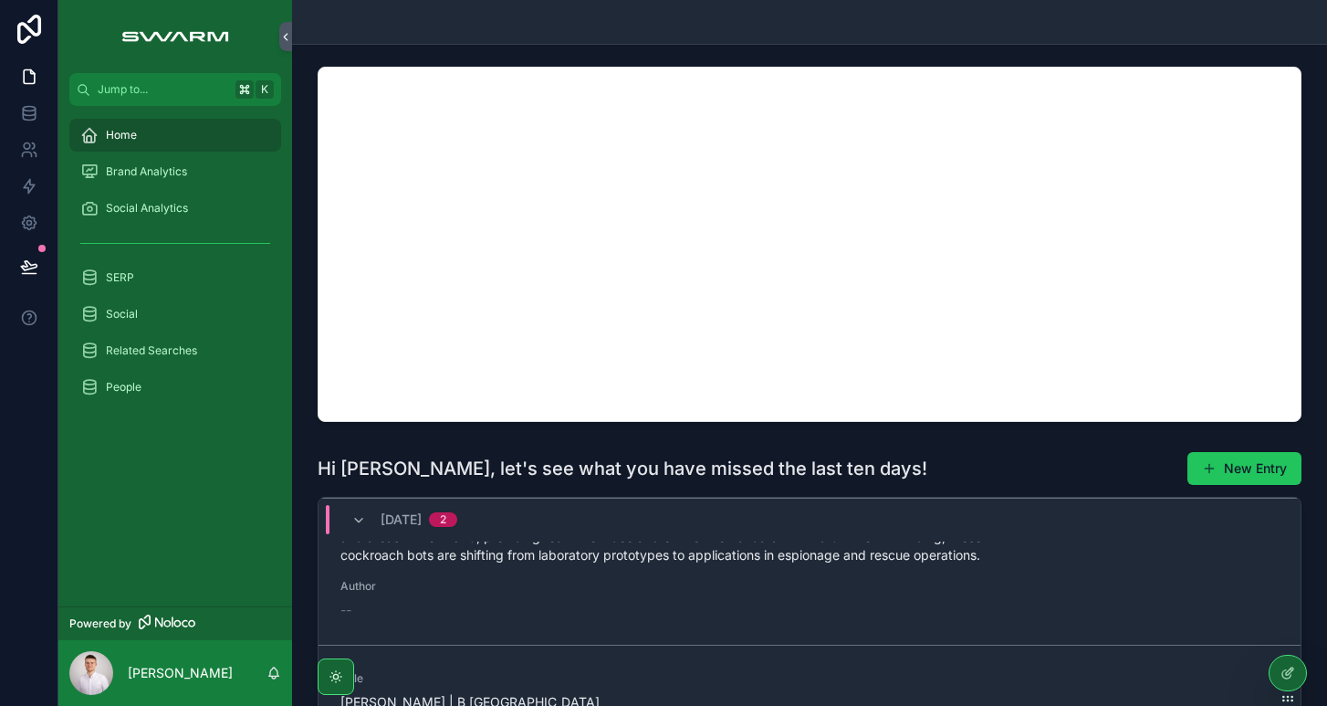
scroll to position [0, 0]
click at [1285, 674] on icon at bounding box center [1288, 672] width 15 height 15
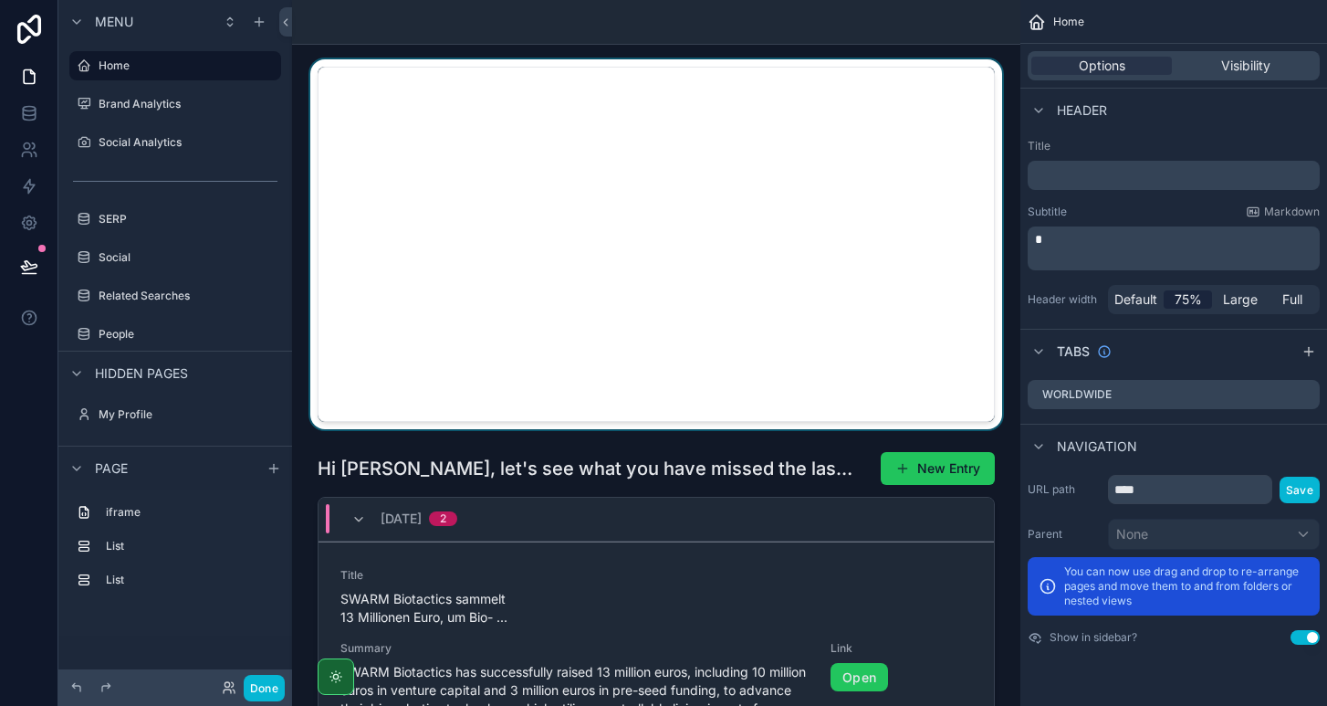
click at [843, 76] on div "scrollable content" at bounding box center [656, 244] width 699 height 370
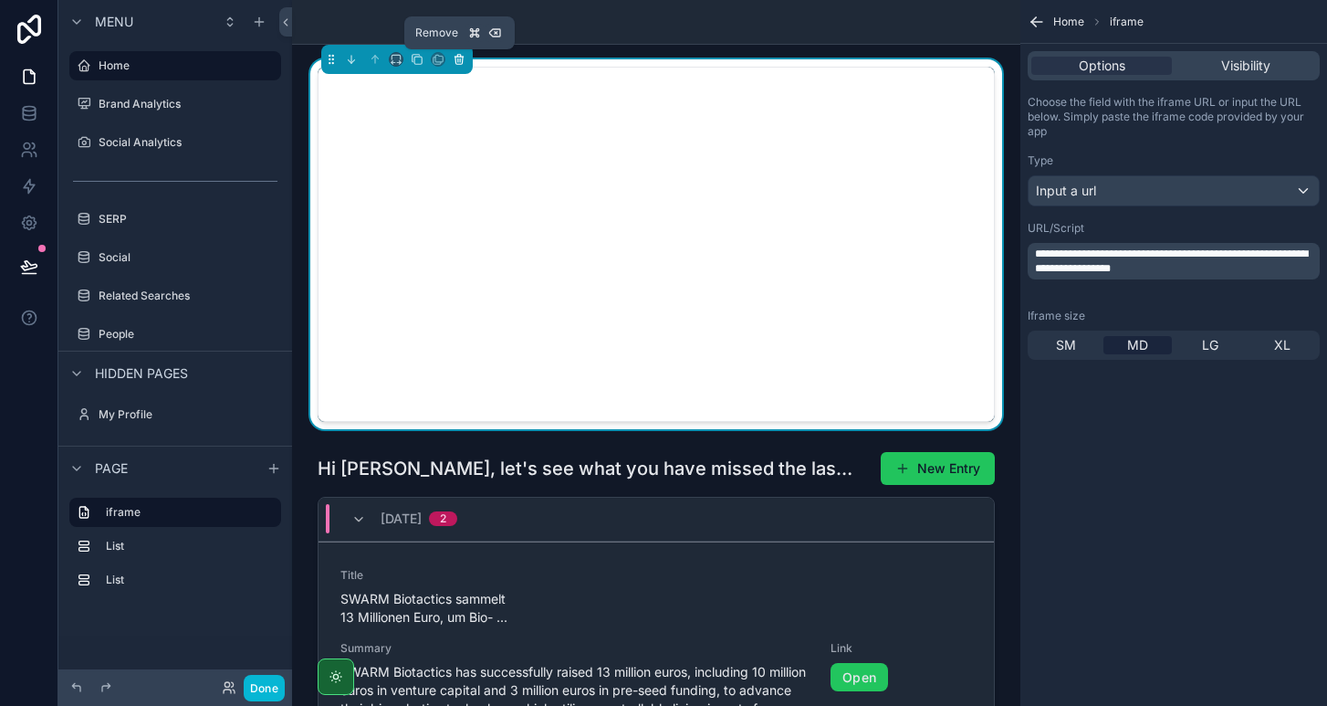
click at [462, 59] on icon "scrollable content" at bounding box center [459, 59] width 13 height 13
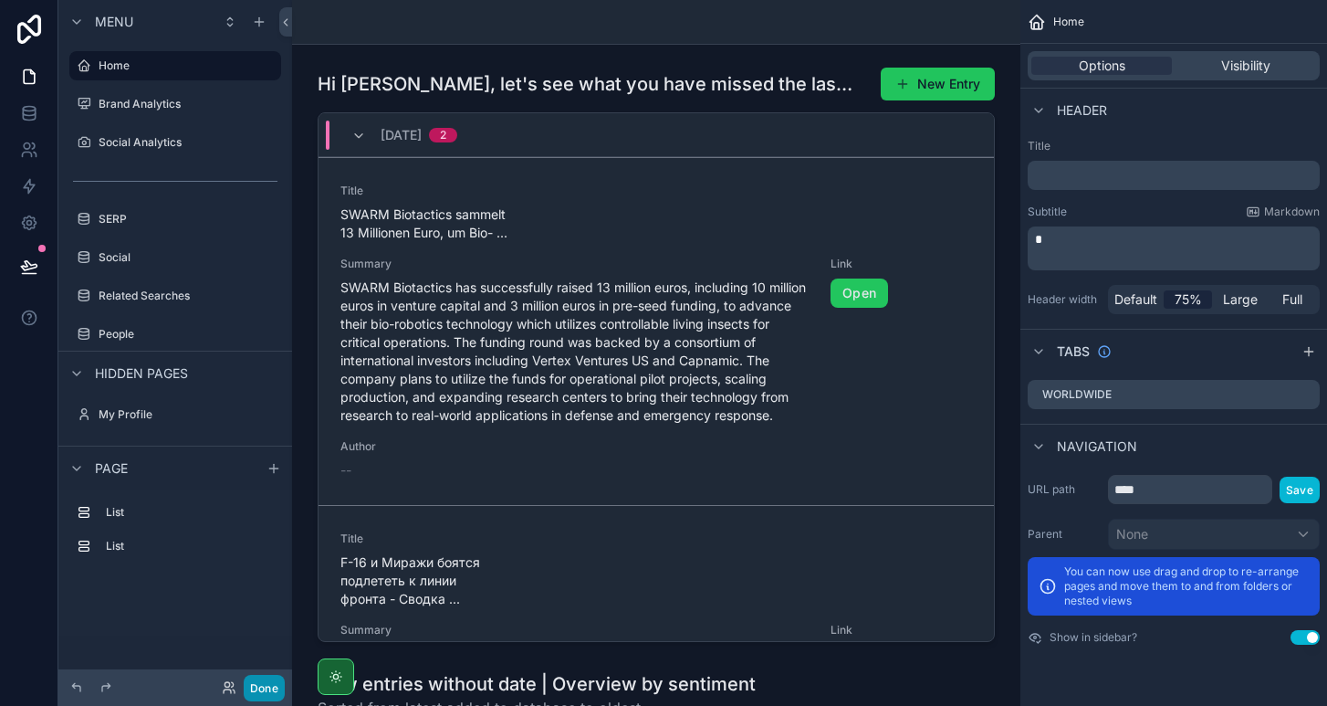
click at [280, 691] on button "Done" at bounding box center [264, 688] width 41 height 26
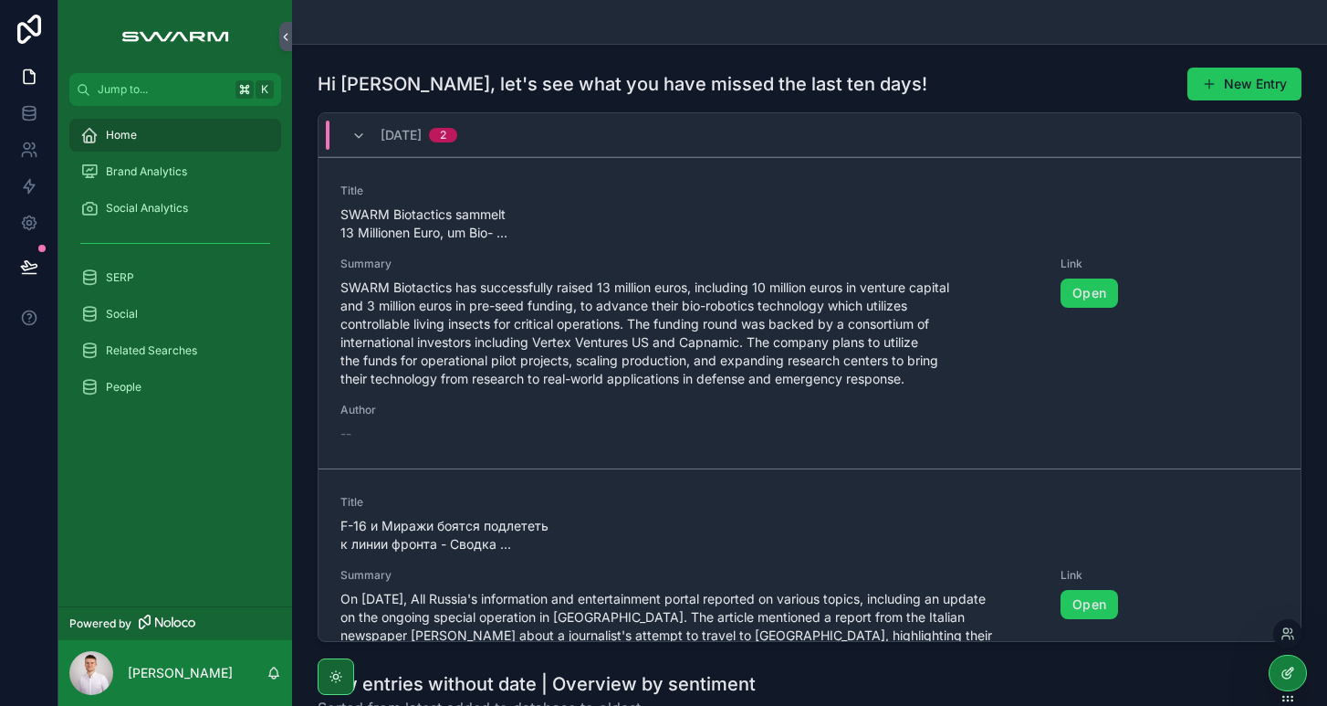
click at [1280, 663] on div at bounding box center [1288, 672] width 37 height 35
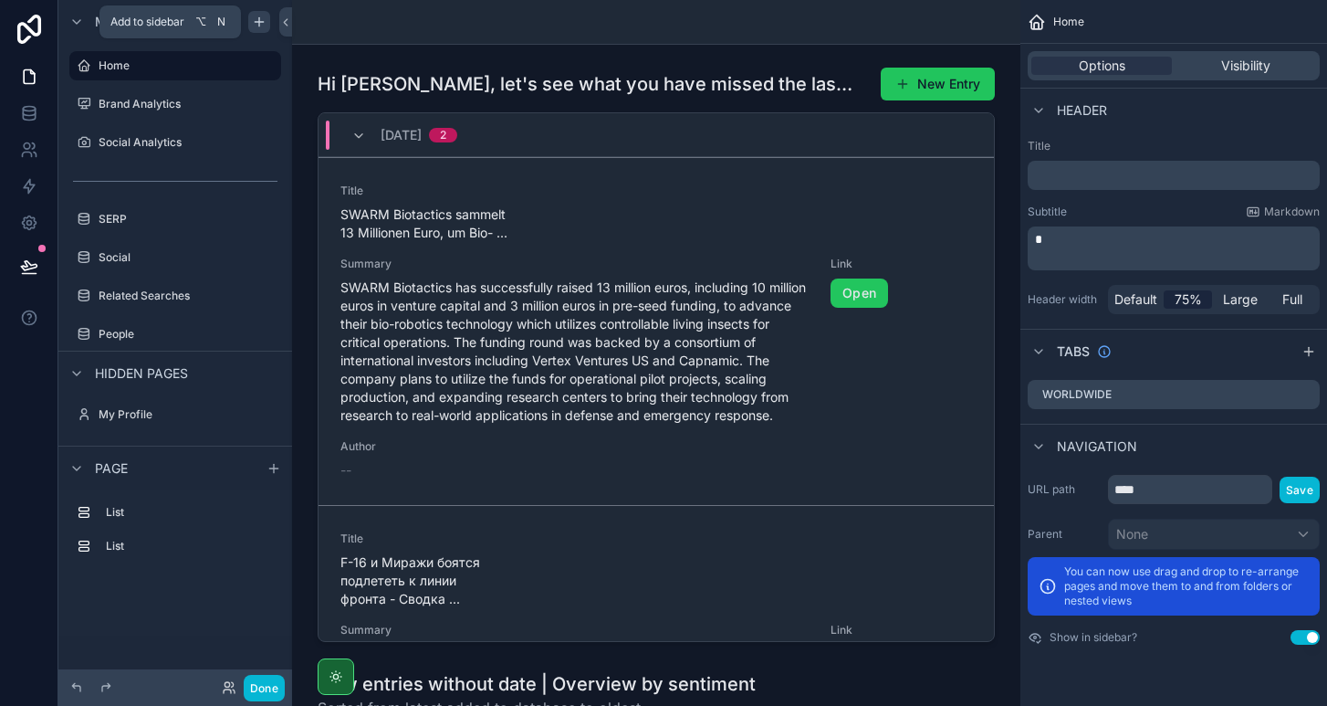
click at [257, 25] on icon "scrollable content" at bounding box center [259, 22] width 15 height 15
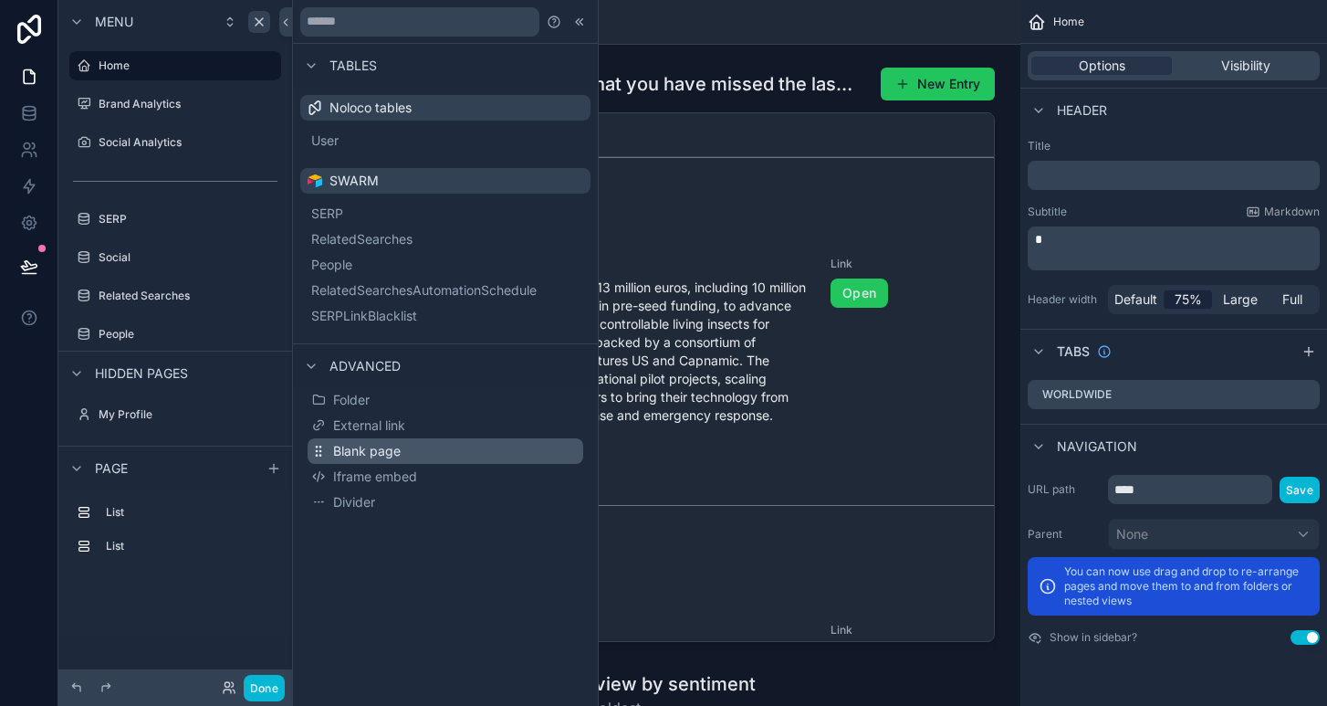
click at [361, 445] on span "Blank page" at bounding box center [367, 451] width 68 height 18
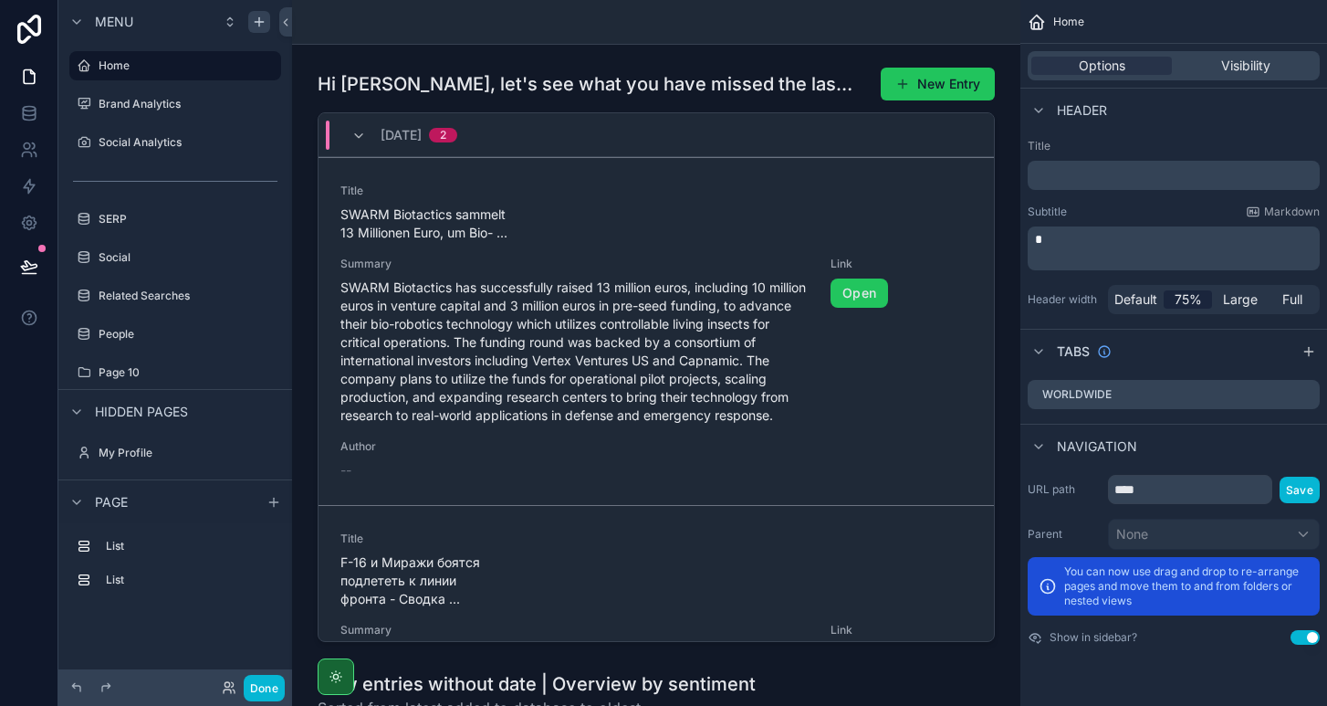
scroll to position [5, 0]
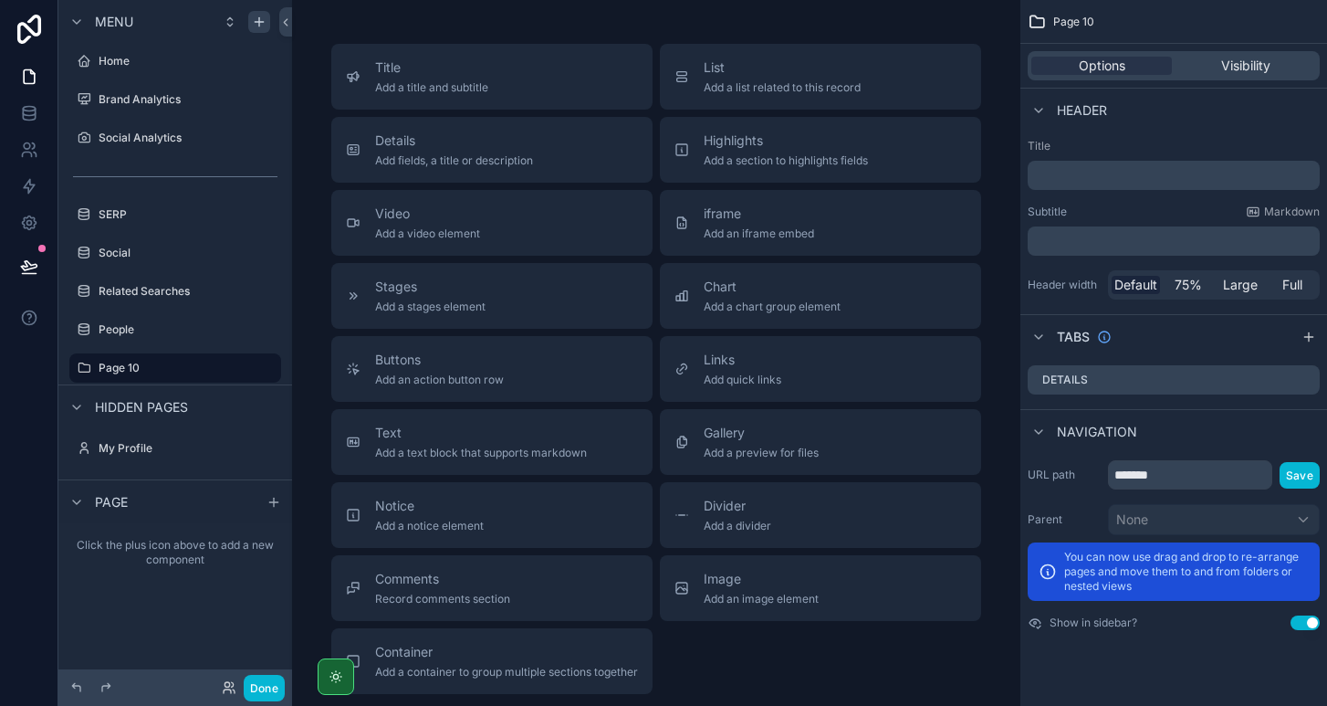
click at [1071, 175] on p "﻿" at bounding box center [1175, 175] width 281 height 18
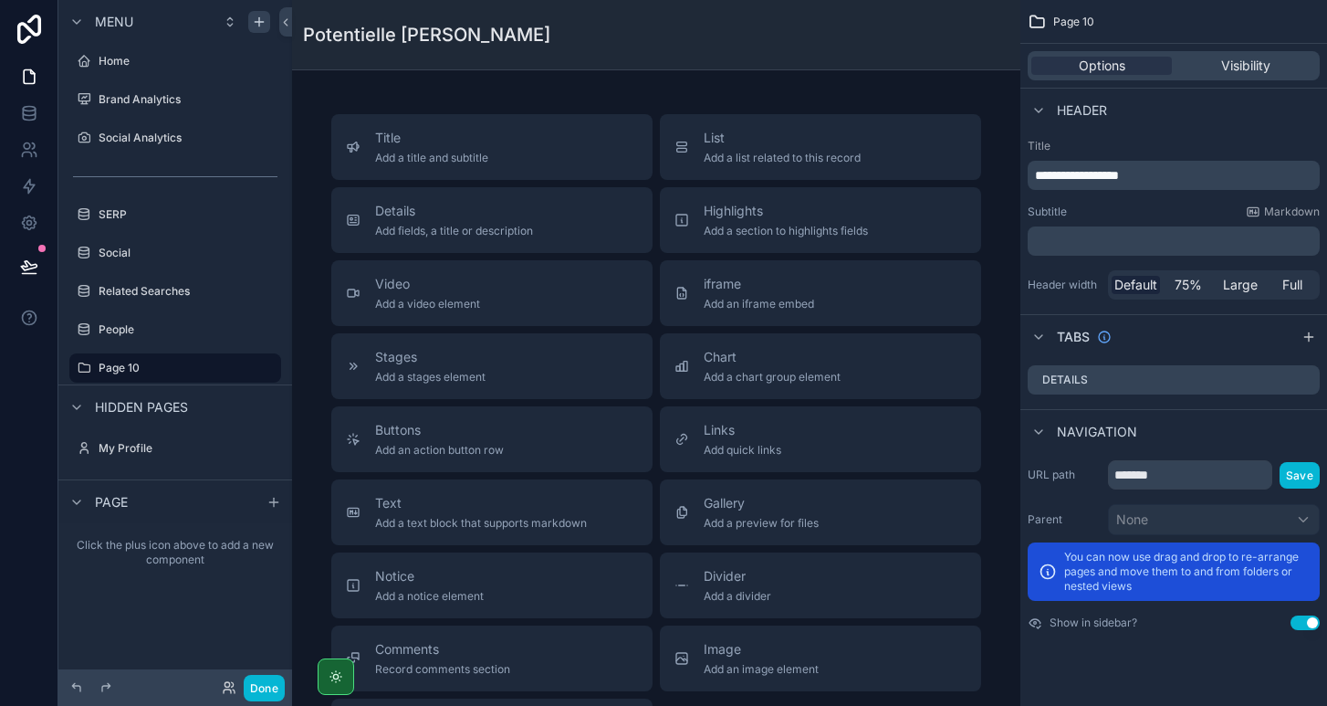
click at [1204, 109] on div "Header" at bounding box center [1173, 110] width 307 height 44
drag, startPoint x: 63, startPoint y: 367, endPoint x: 88, endPoint y: 188, distance: 180.6
drag, startPoint x: 65, startPoint y: 368, endPoint x: 109, endPoint y: 179, distance: 194.0
click at [484, 167] on button "Title Add a title and subtitle" at bounding box center [491, 147] width 321 height 66
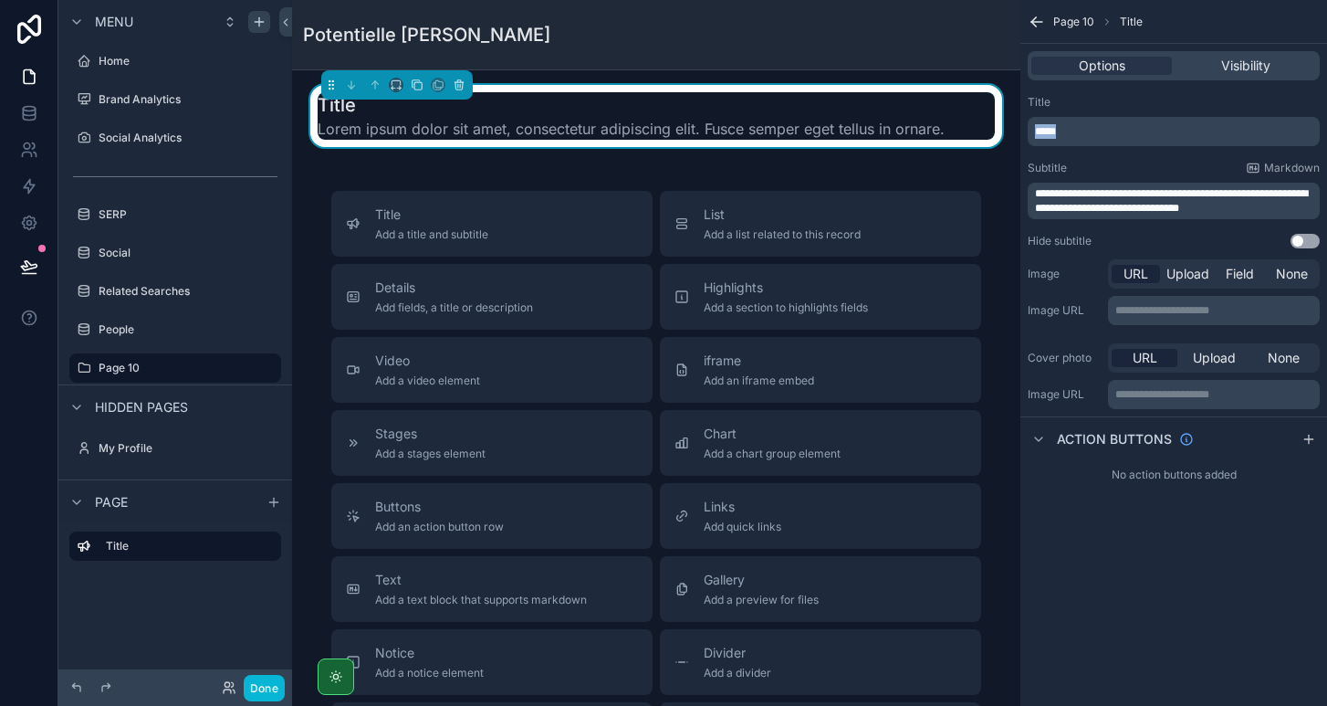
drag, startPoint x: 1095, startPoint y: 133, endPoint x: 970, endPoint y: 133, distance: 125.0
click at [970, 133] on div "**********" at bounding box center [809, 353] width 1035 height 706
click at [1099, 89] on div "**********" at bounding box center [1173, 172] width 307 height 168
click at [239, 369] on icon "scrollable content" at bounding box center [241, 368] width 15 height 15
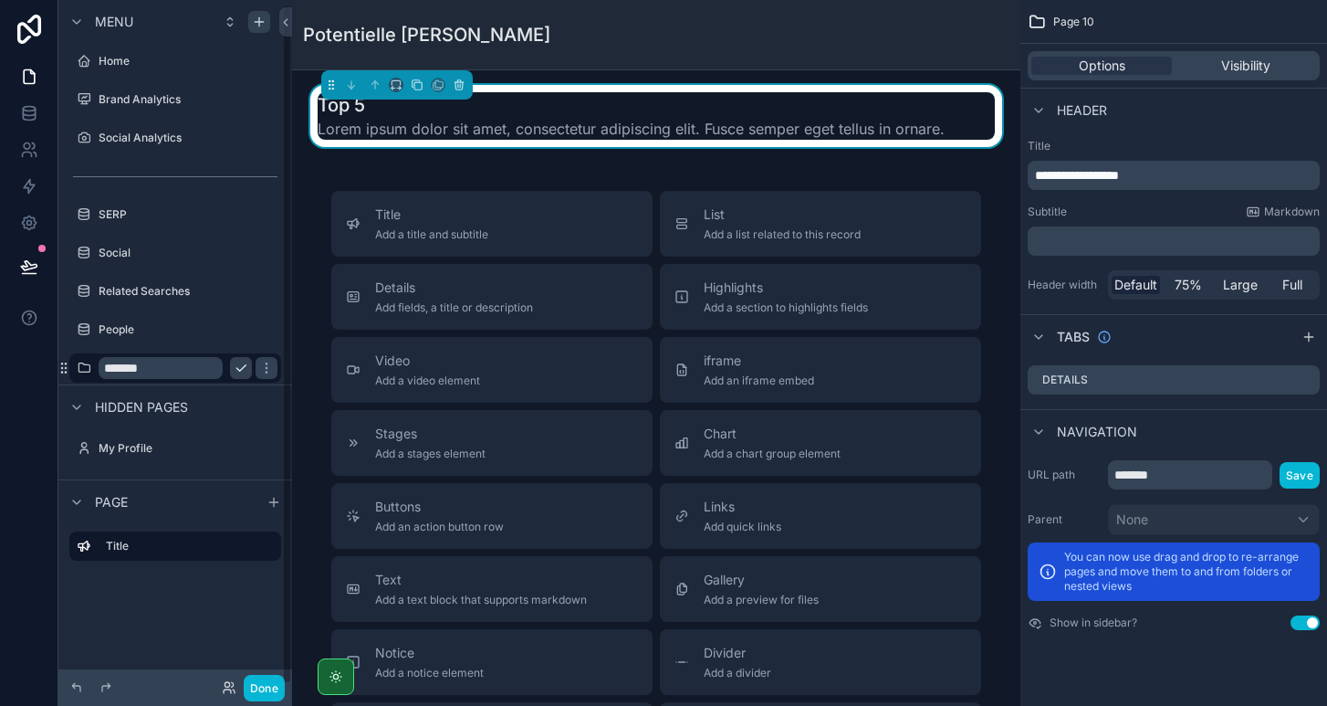
click at [178, 365] on input "*******" at bounding box center [161, 368] width 124 height 22
type input "**********"
click at [262, 368] on icon "scrollable content" at bounding box center [266, 368] width 9 height 6
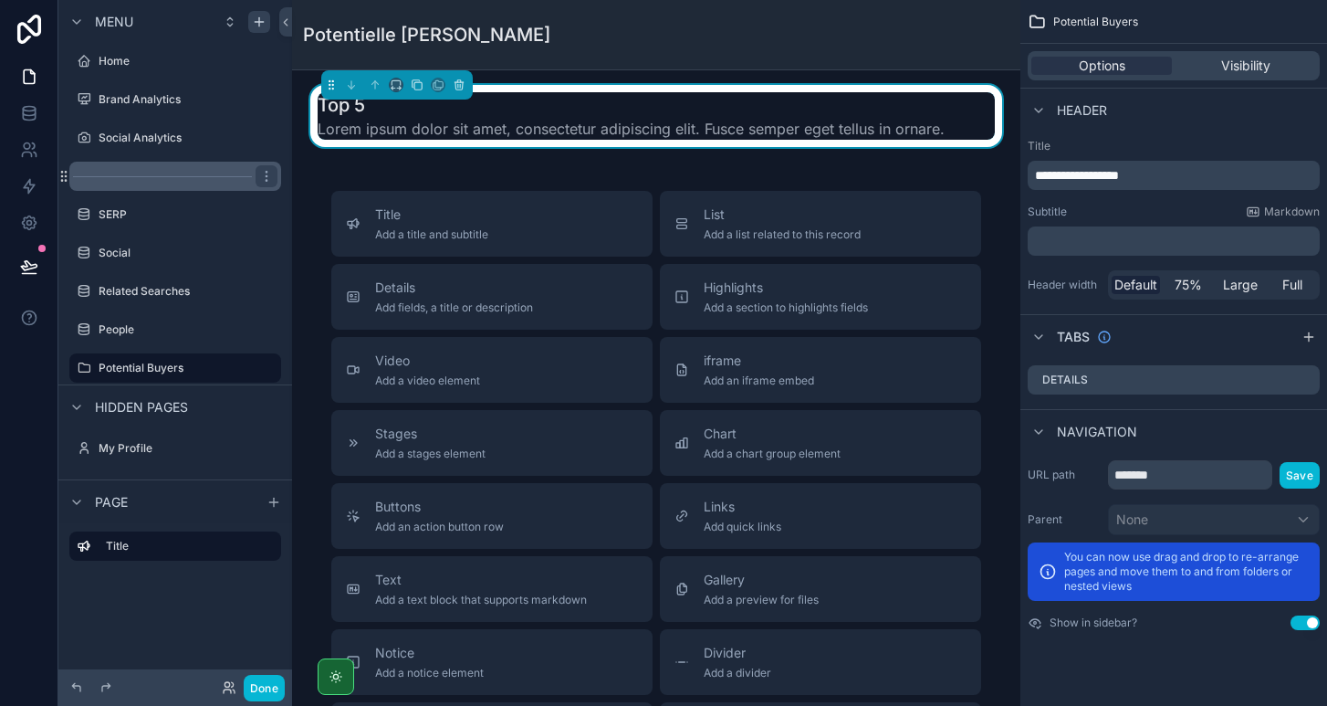
drag, startPoint x: 65, startPoint y: 367, endPoint x: 88, endPoint y: 189, distance: 179.4
click at [267, 366] on icon "scrollable content" at bounding box center [266, 368] width 15 height 15
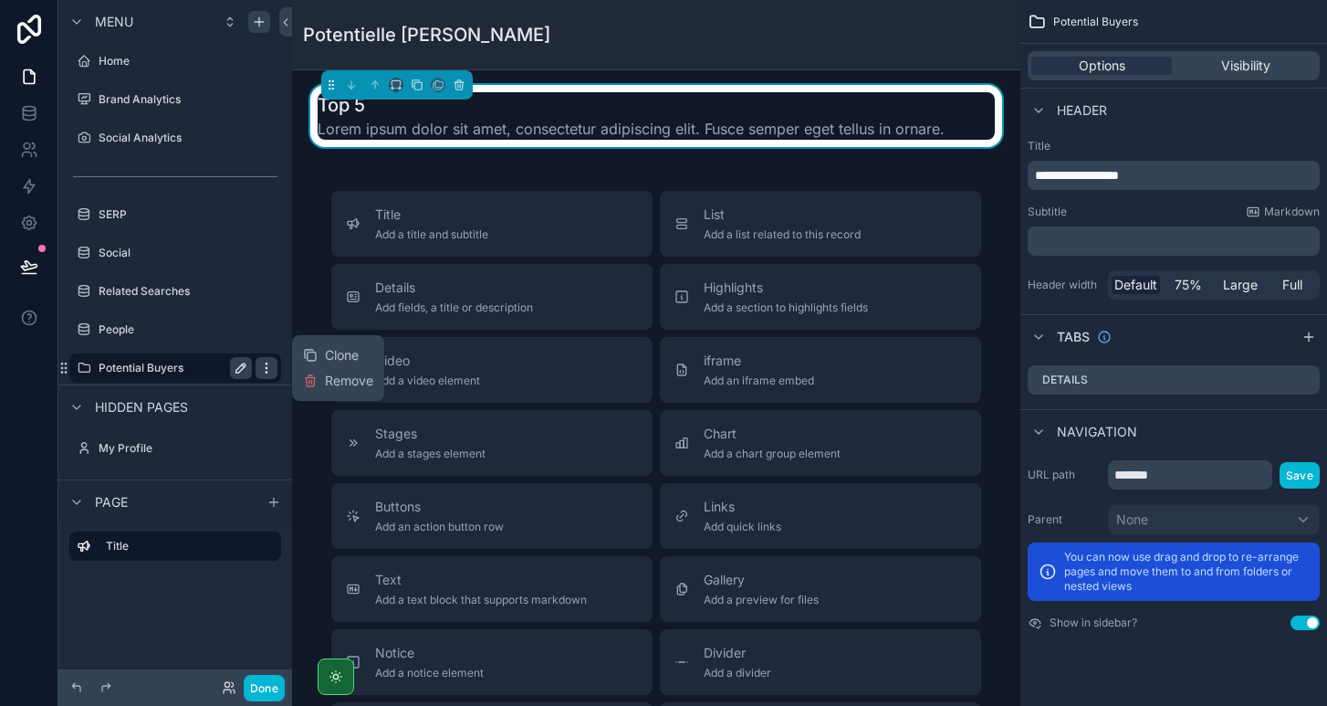
click at [267, 366] on icon "scrollable content" at bounding box center [266, 368] width 15 height 15
click at [207, 624] on div "Title" at bounding box center [175, 596] width 234 height 146
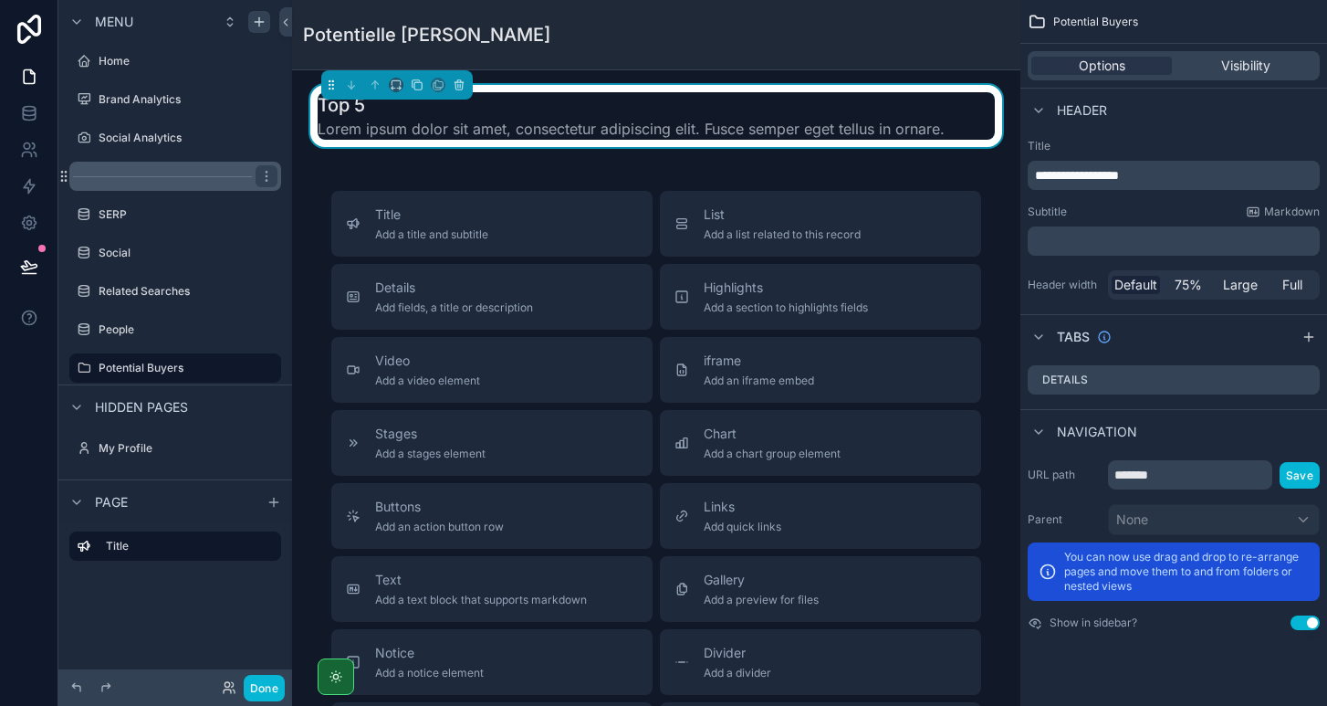
drag, startPoint x: 65, startPoint y: 366, endPoint x: 76, endPoint y: 184, distance: 182.0
click at [260, 682] on button "Done" at bounding box center [264, 688] width 41 height 26
